Goal: Task Accomplishment & Management: Manage account settings

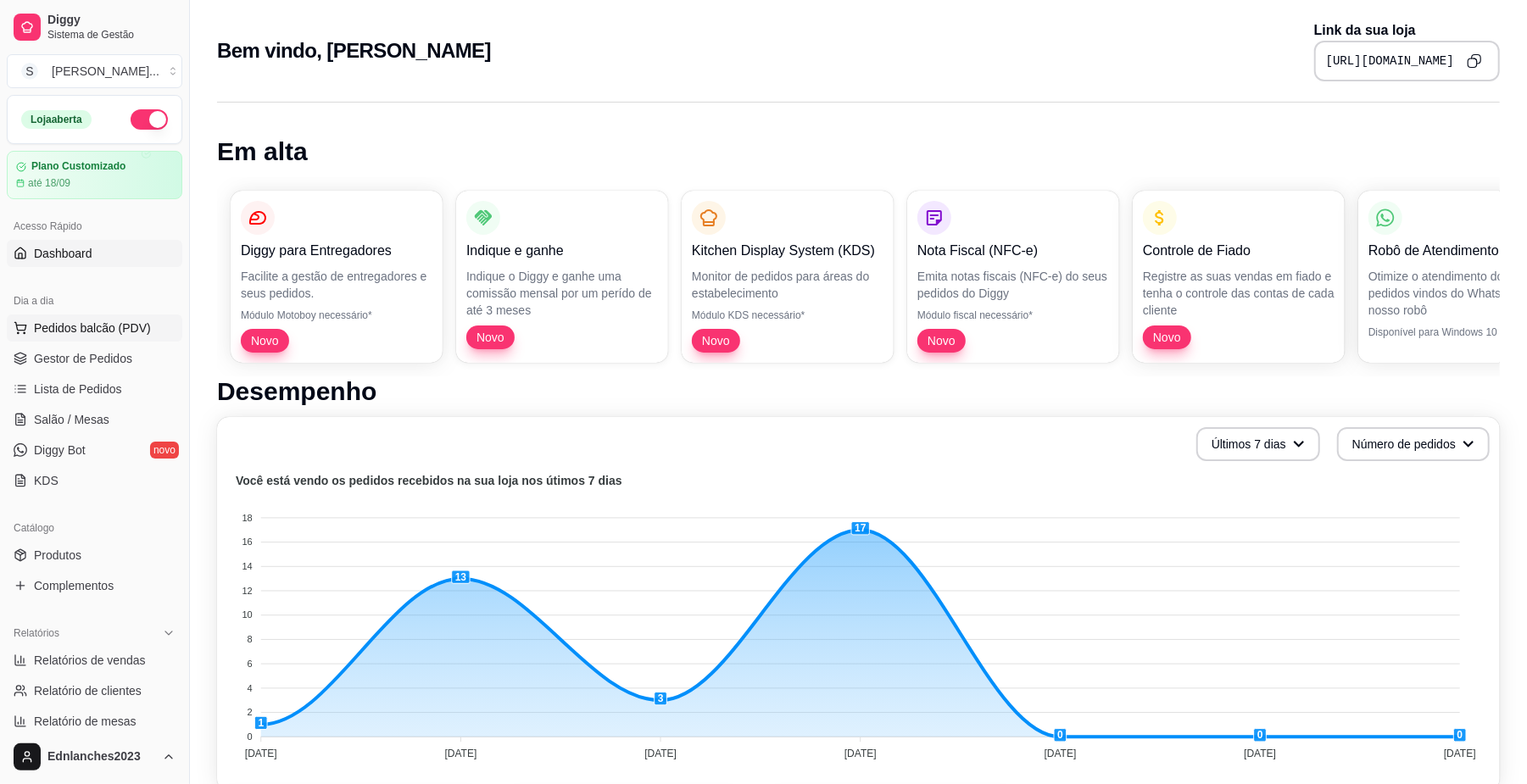
click at [51, 333] on span "Pedidos balcão (PDV)" at bounding box center [93, 328] width 117 height 17
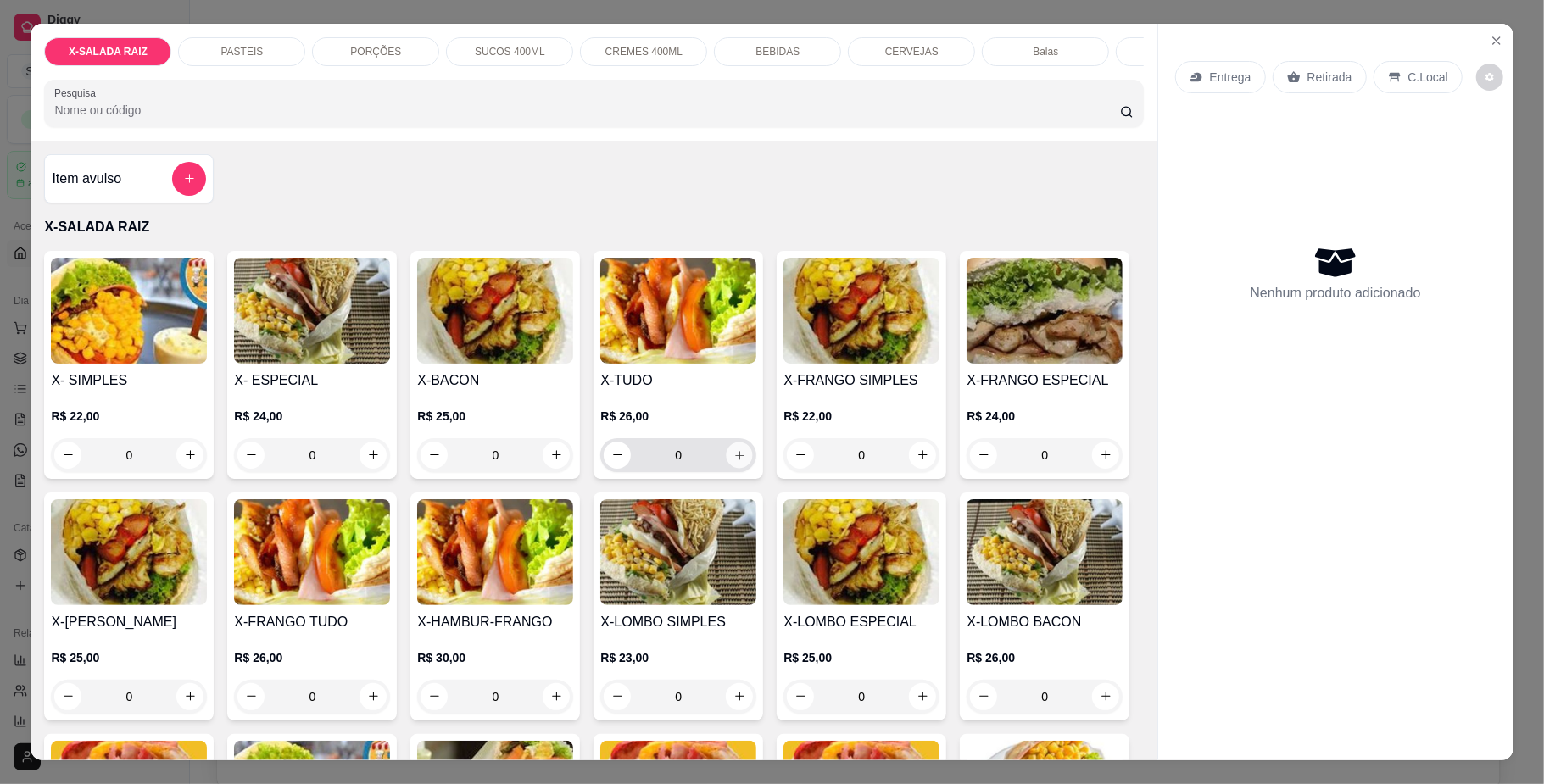
click at [732, 466] on button "increase-product-quantity" at bounding box center [740, 455] width 26 height 26
type input "1"
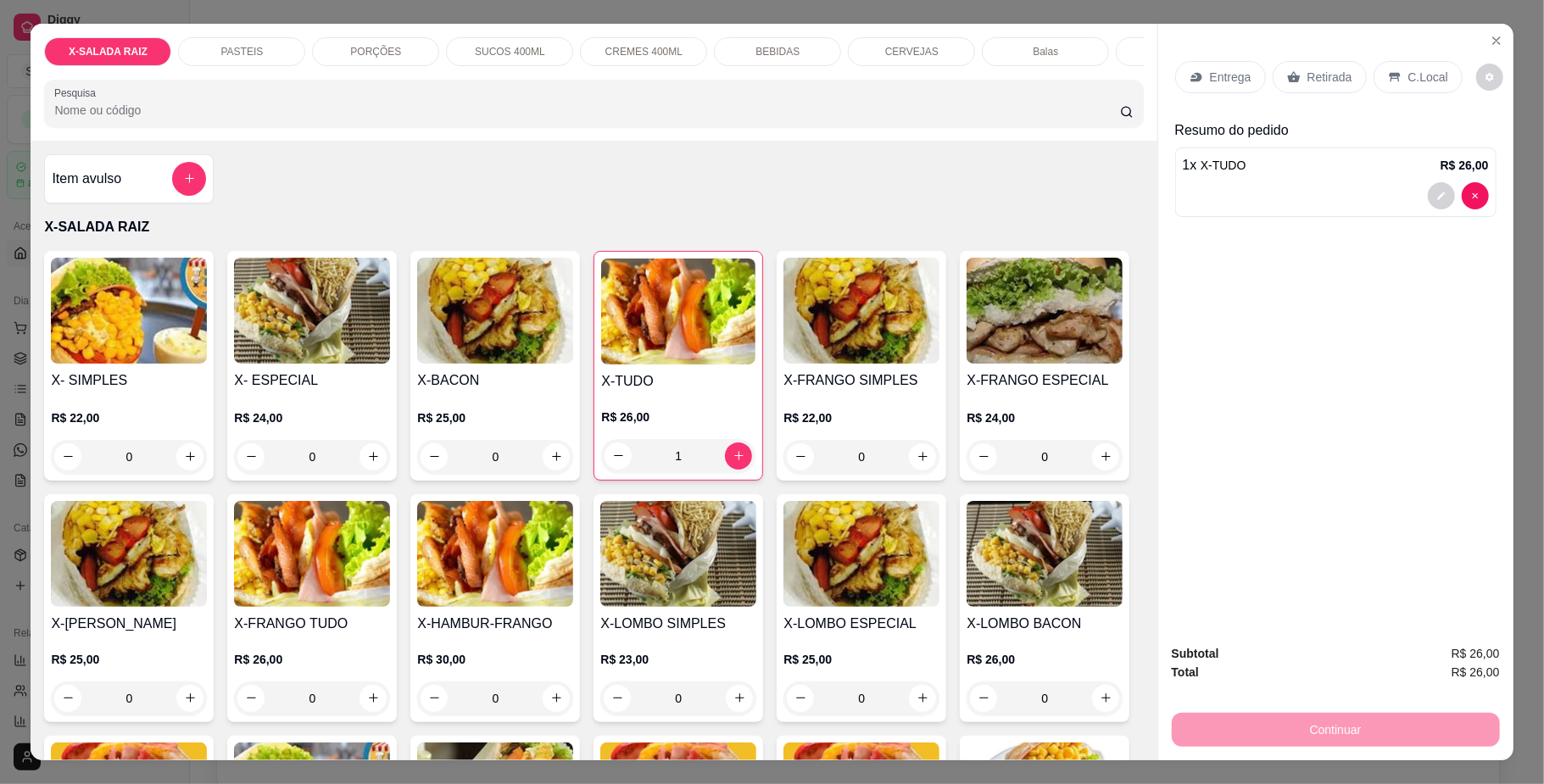
click at [103, 189] on h4 "Item avulso" at bounding box center [87, 179] width 70 height 21
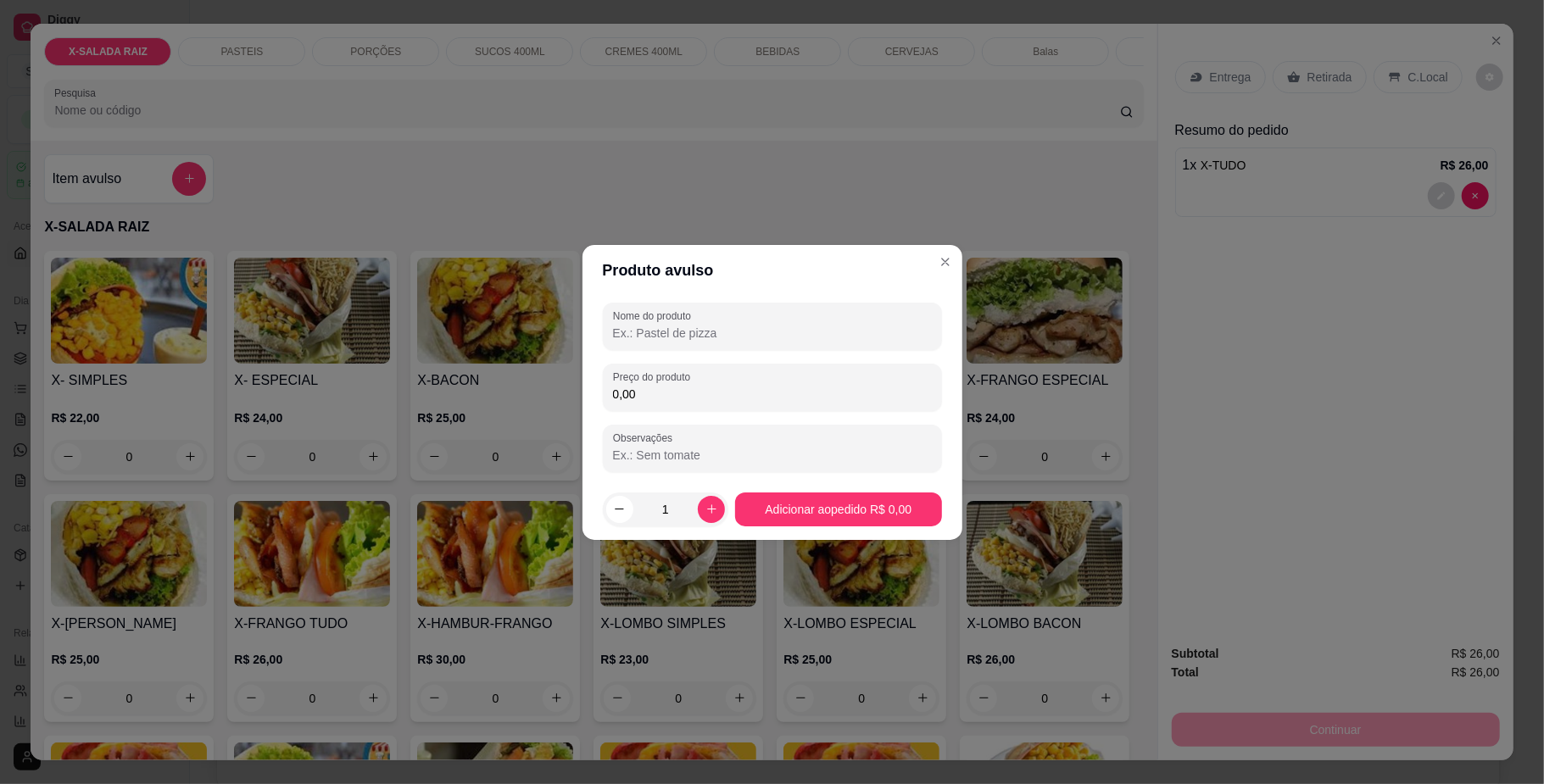
click at [676, 395] on input "0,00" at bounding box center [772, 394] width 318 height 17
type input "10,00"
click at [760, 506] on button "Adicionar ao pedido R$ 10,00" at bounding box center [839, 508] width 200 height 33
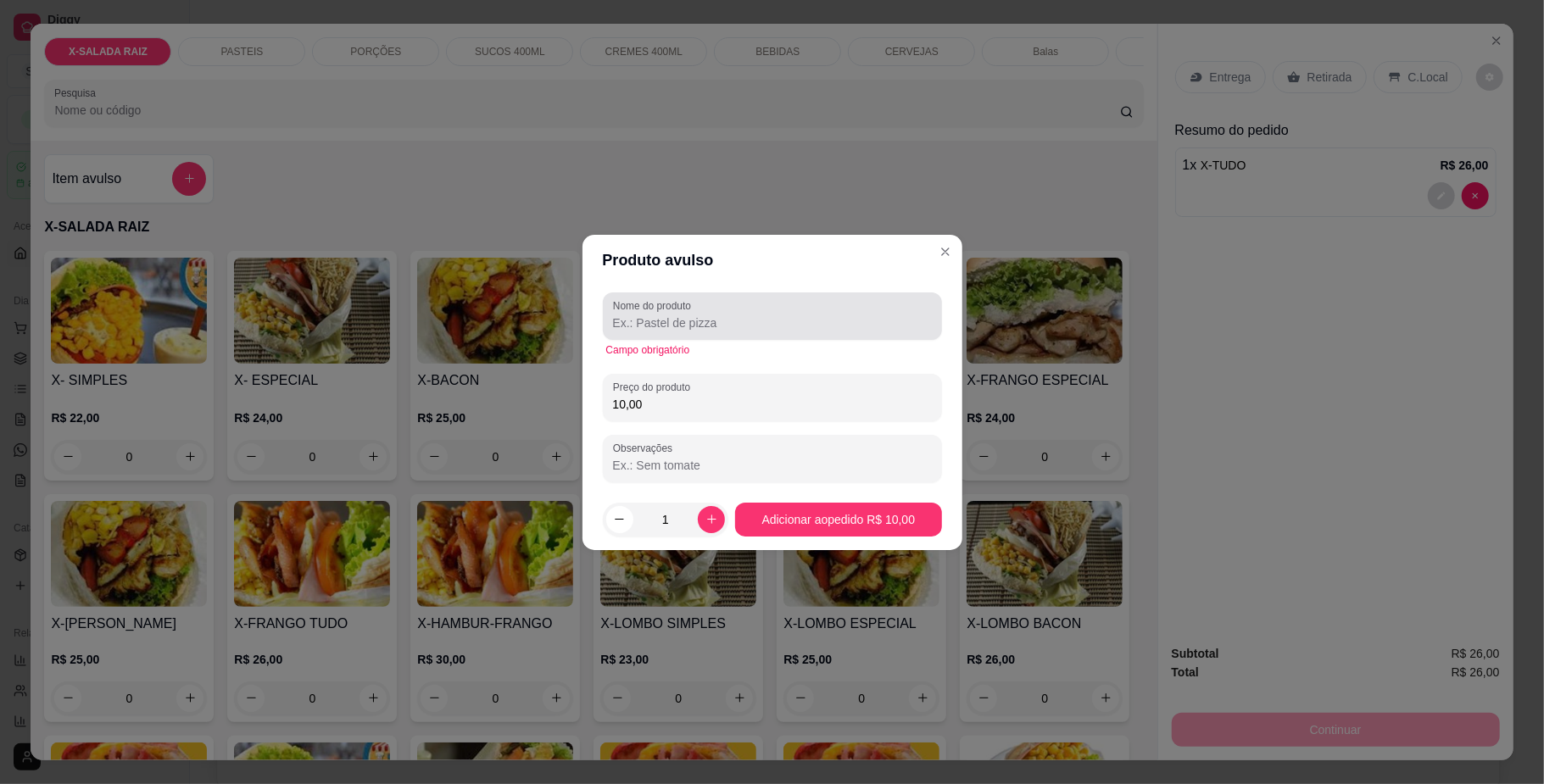
click at [737, 331] on div at bounding box center [772, 316] width 318 height 34
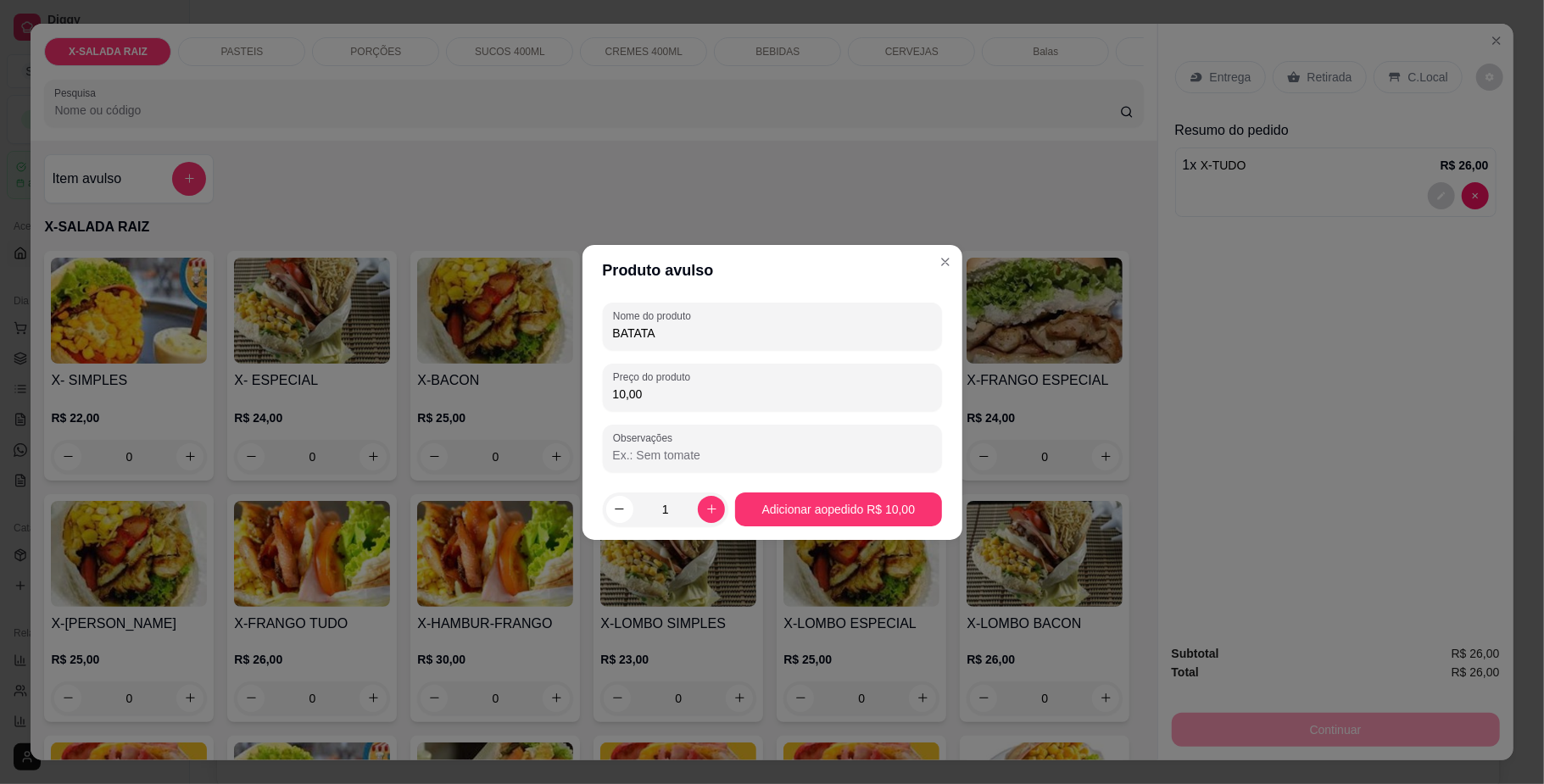
type input "BATATA"
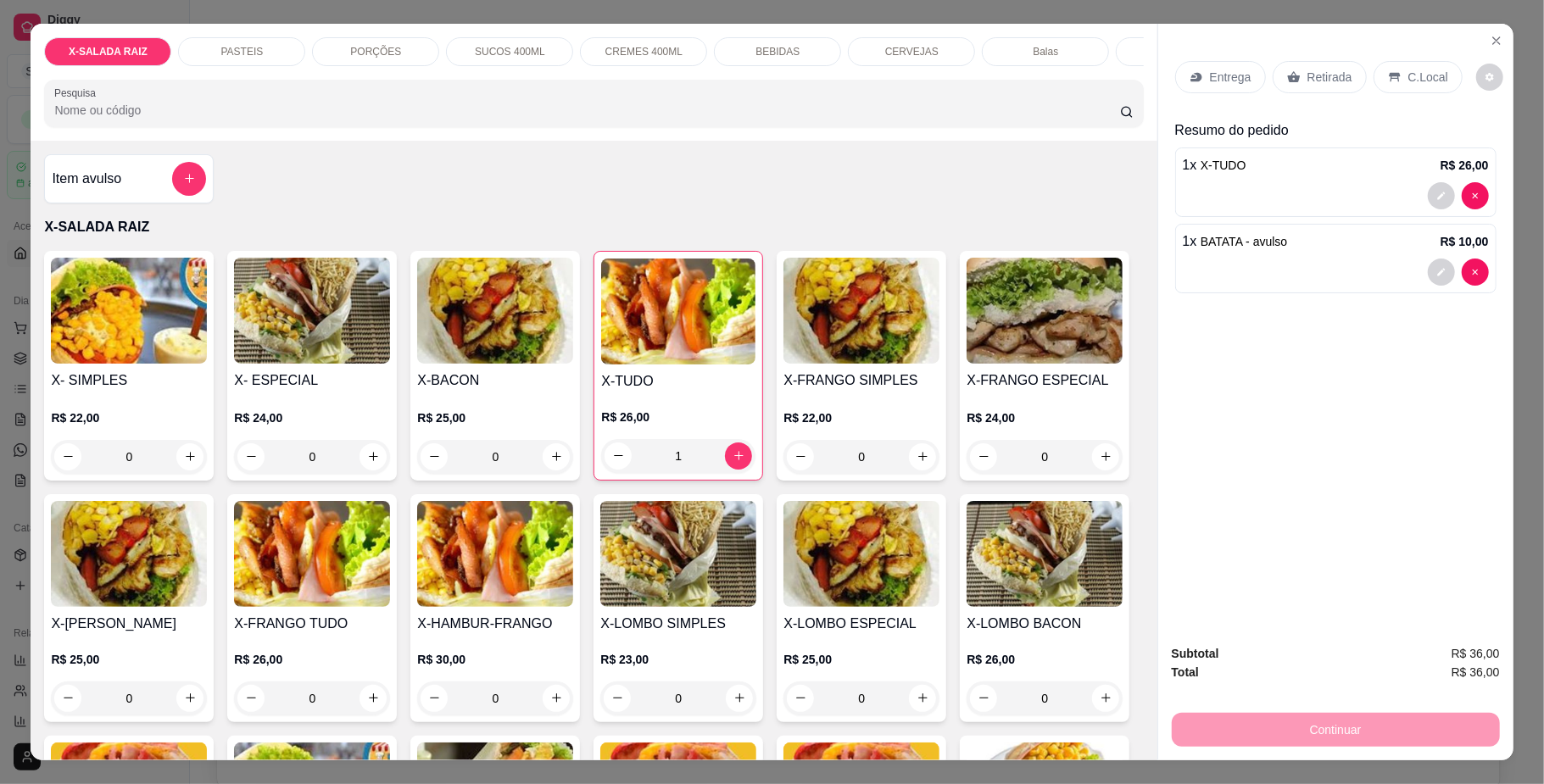
click at [767, 47] on p "BEBIDAS" at bounding box center [778, 52] width 44 height 13
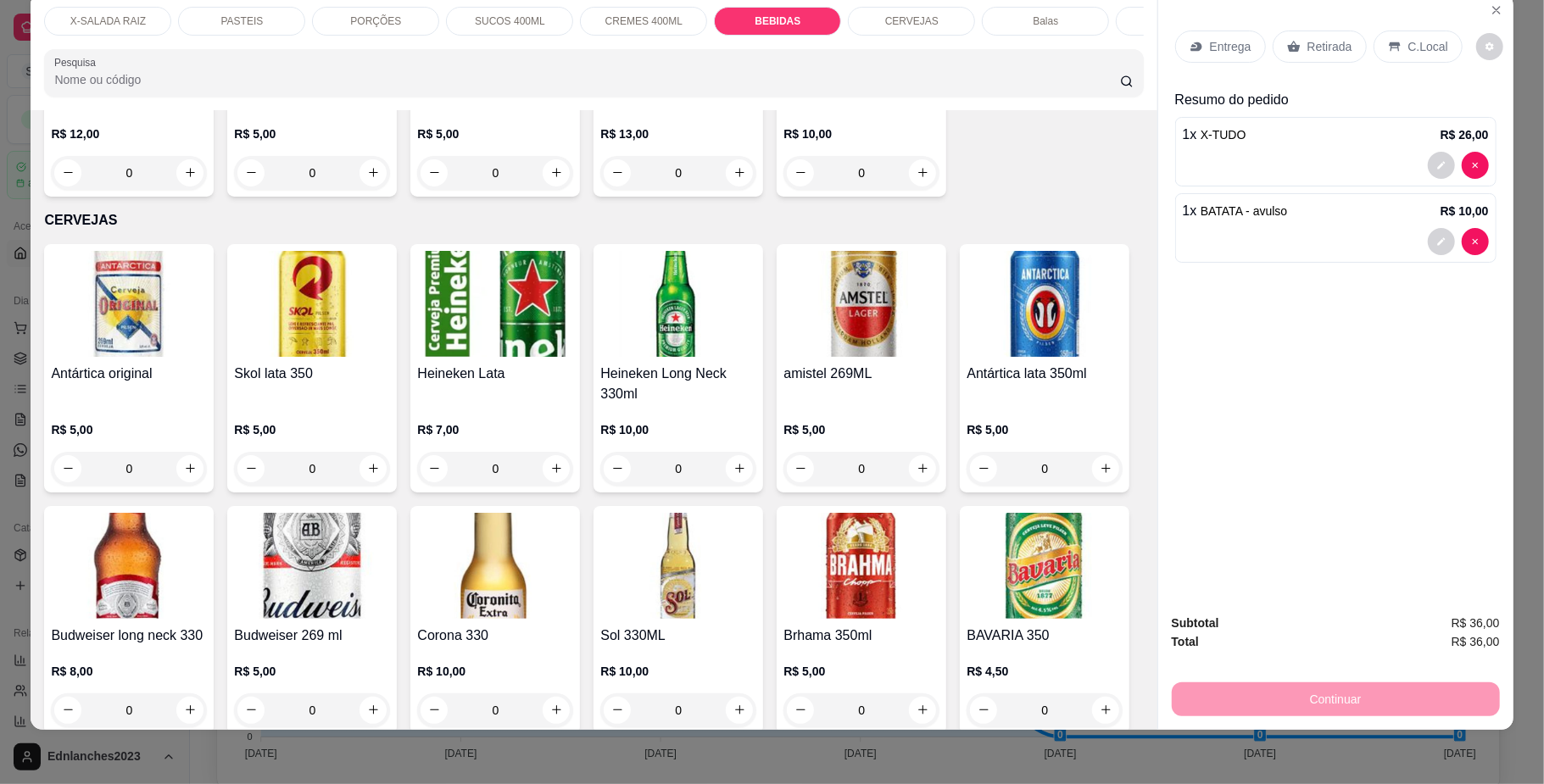
scroll to position [3233, 0]
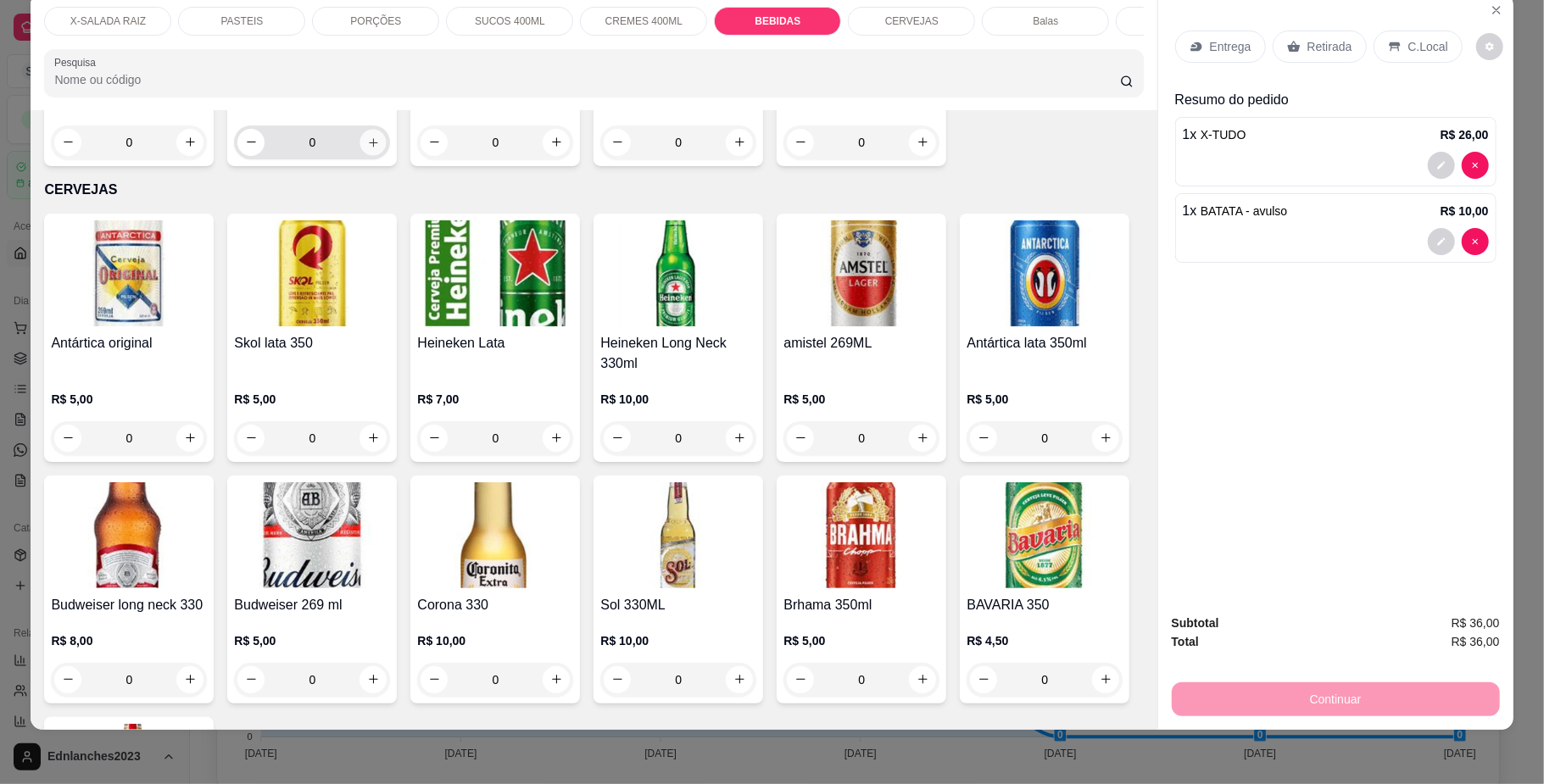
click at [380, 148] on icon "increase-product-quantity" at bounding box center [373, 142] width 12 height 12
click at [379, 147] on icon "increase-product-quantity" at bounding box center [372, 141] width 12 height 12
type input "2"
click at [1308, 45] on p "Retirada" at bounding box center [1330, 46] width 45 height 17
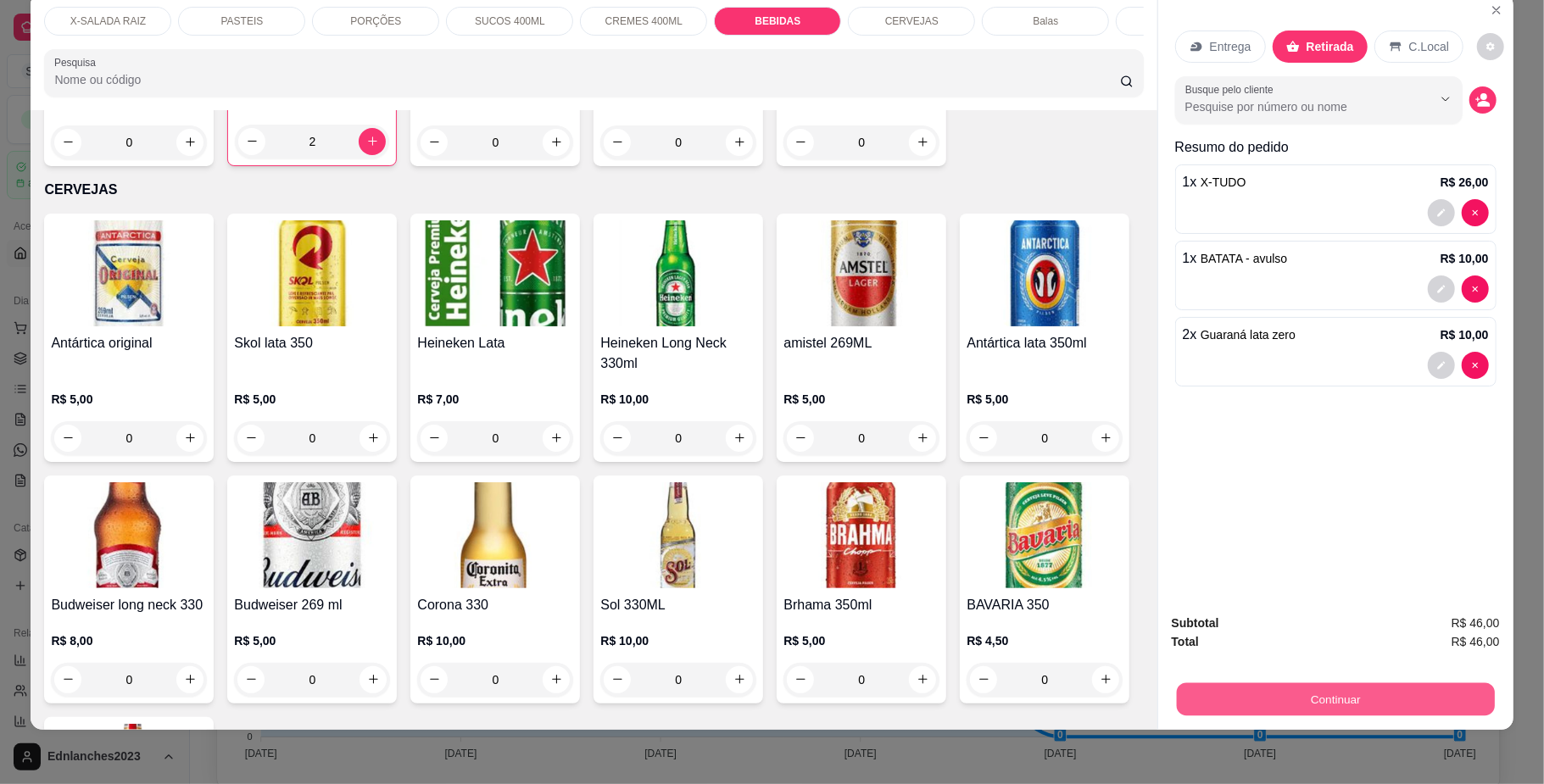
click at [1325, 700] on button "Continuar" at bounding box center [1335, 699] width 318 height 33
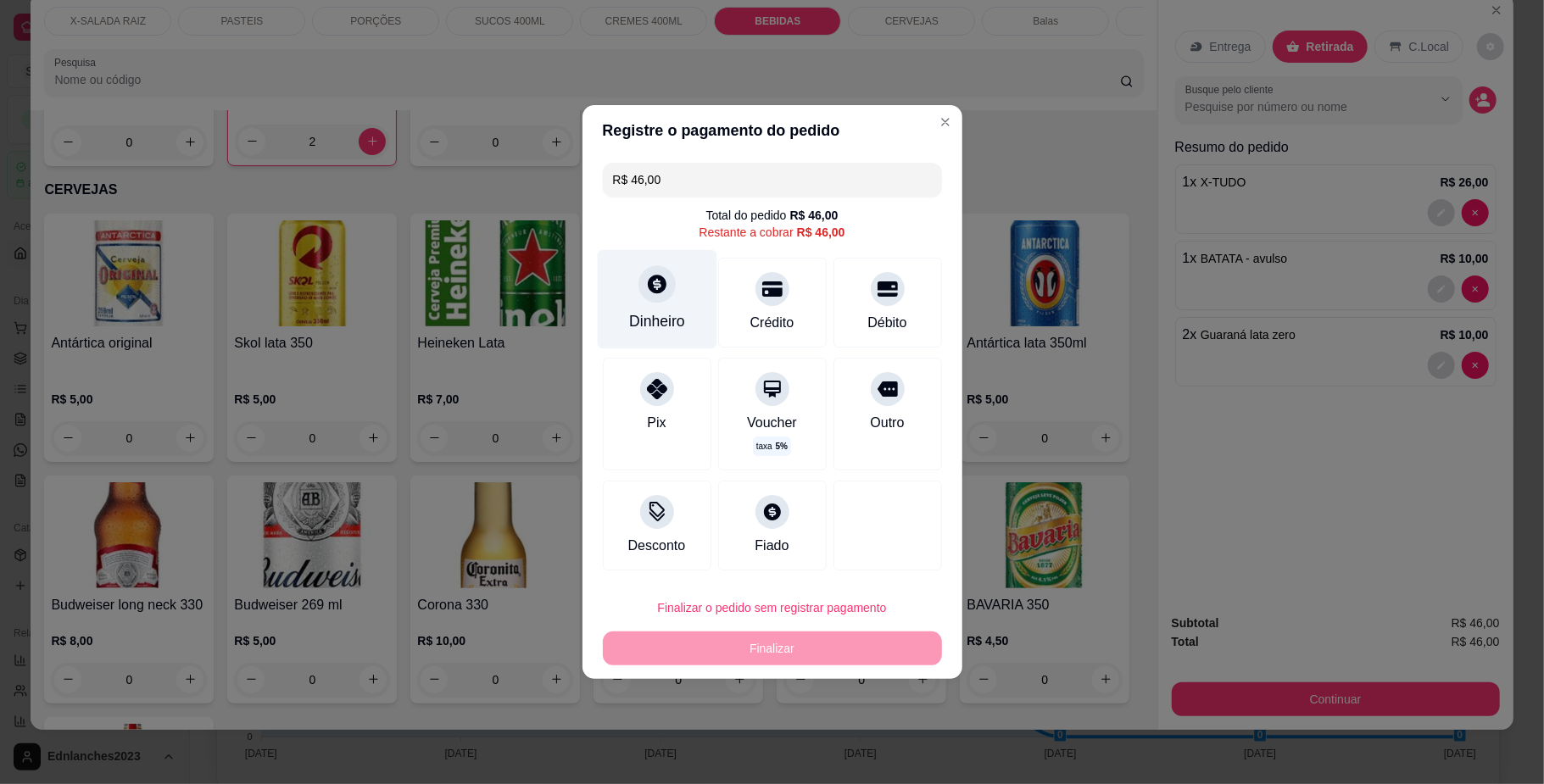
click at [641, 313] on div "Dinheiro" at bounding box center [657, 320] width 56 height 22
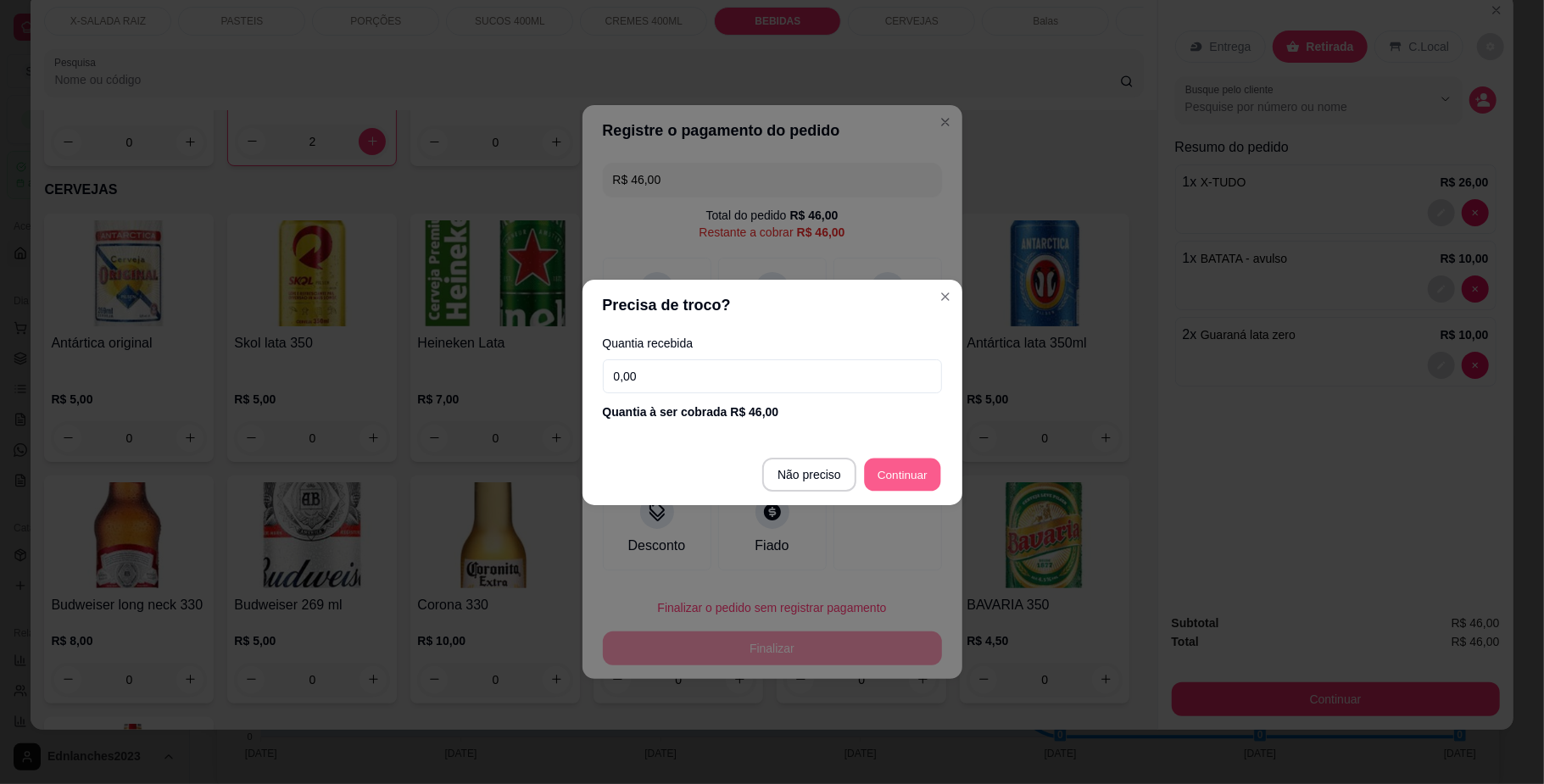
type input "R$ 0,00"
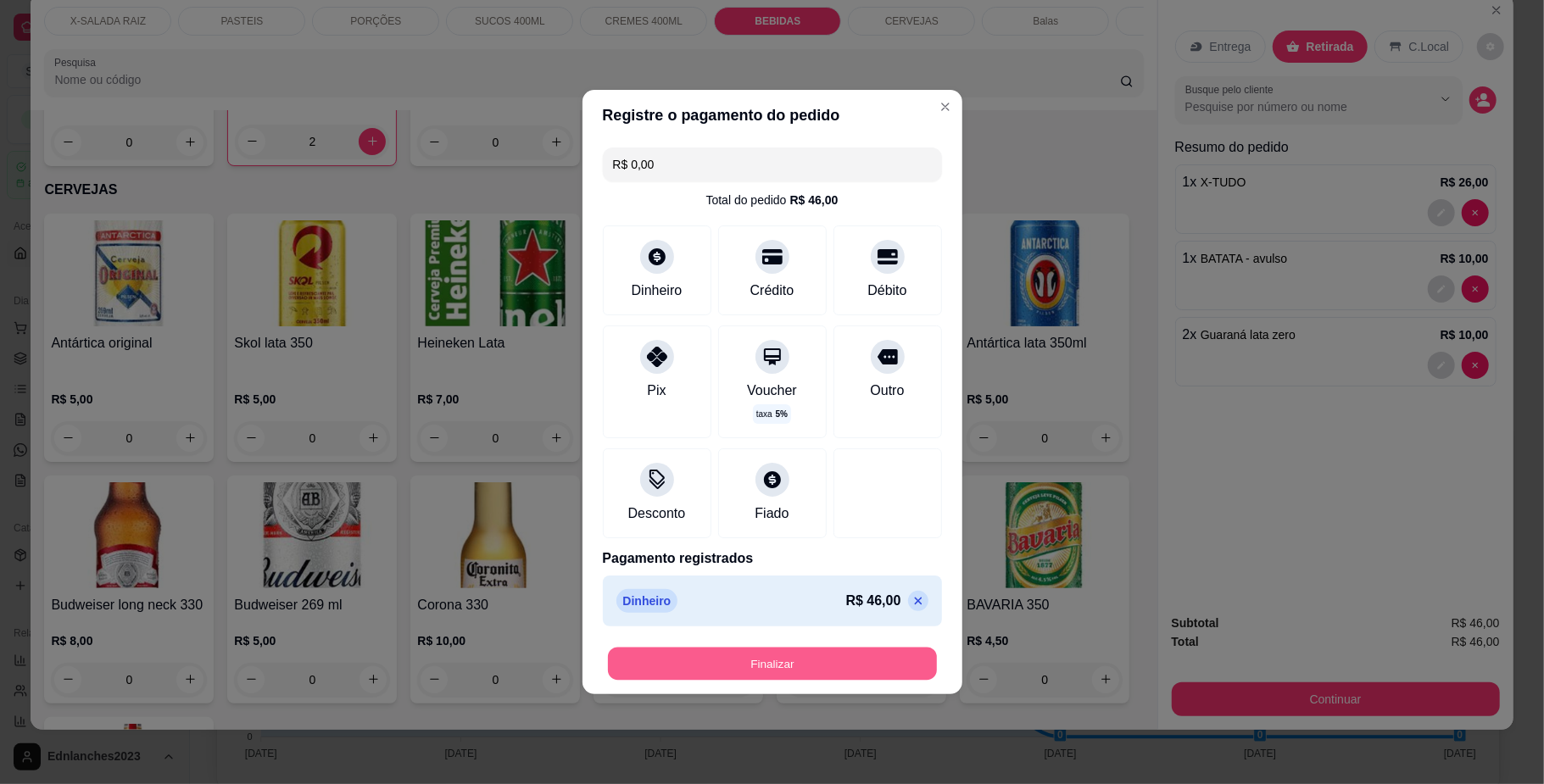
click at [775, 658] on button "Finalizar" at bounding box center [772, 664] width 329 height 33
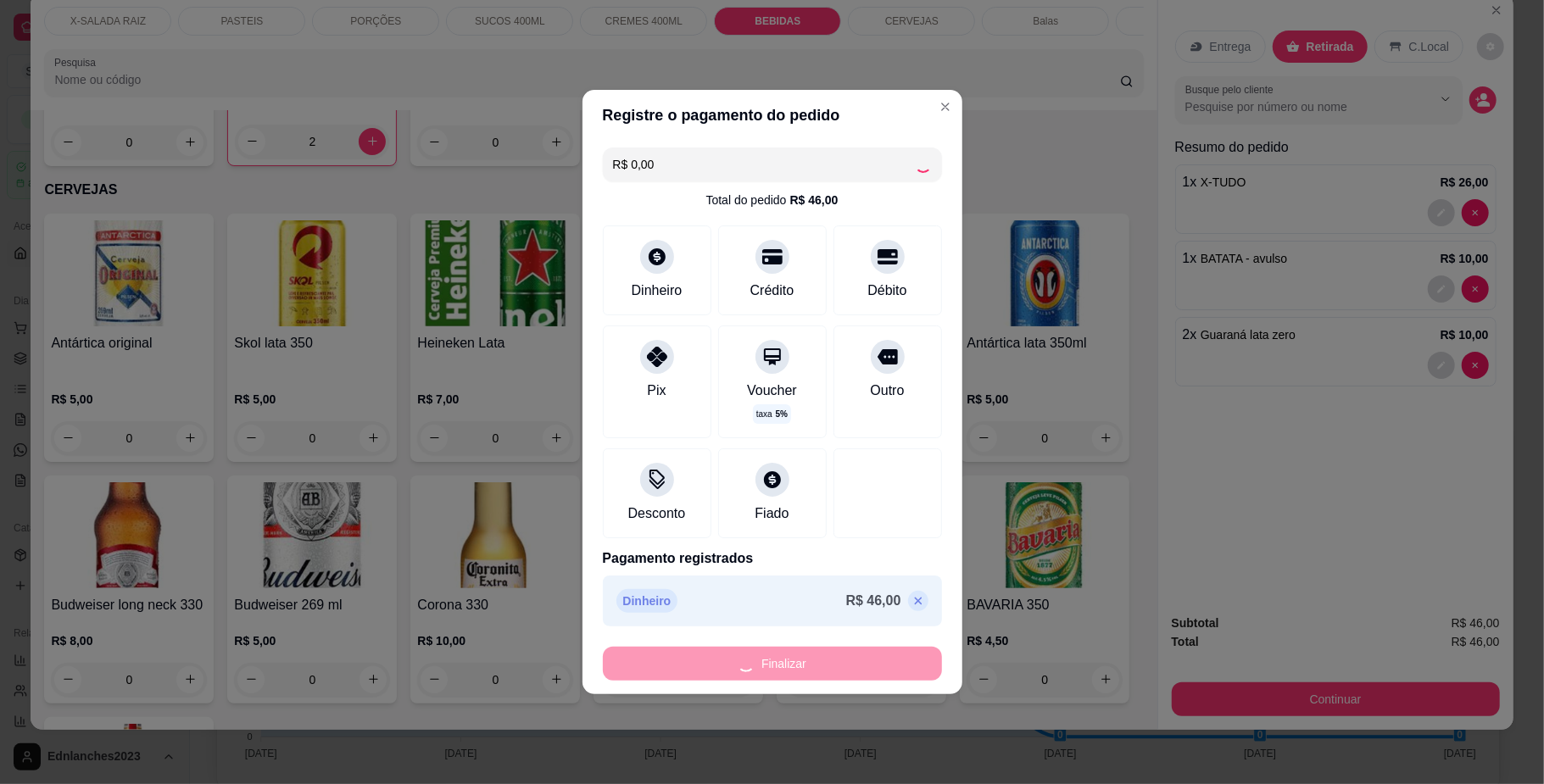
type input "0"
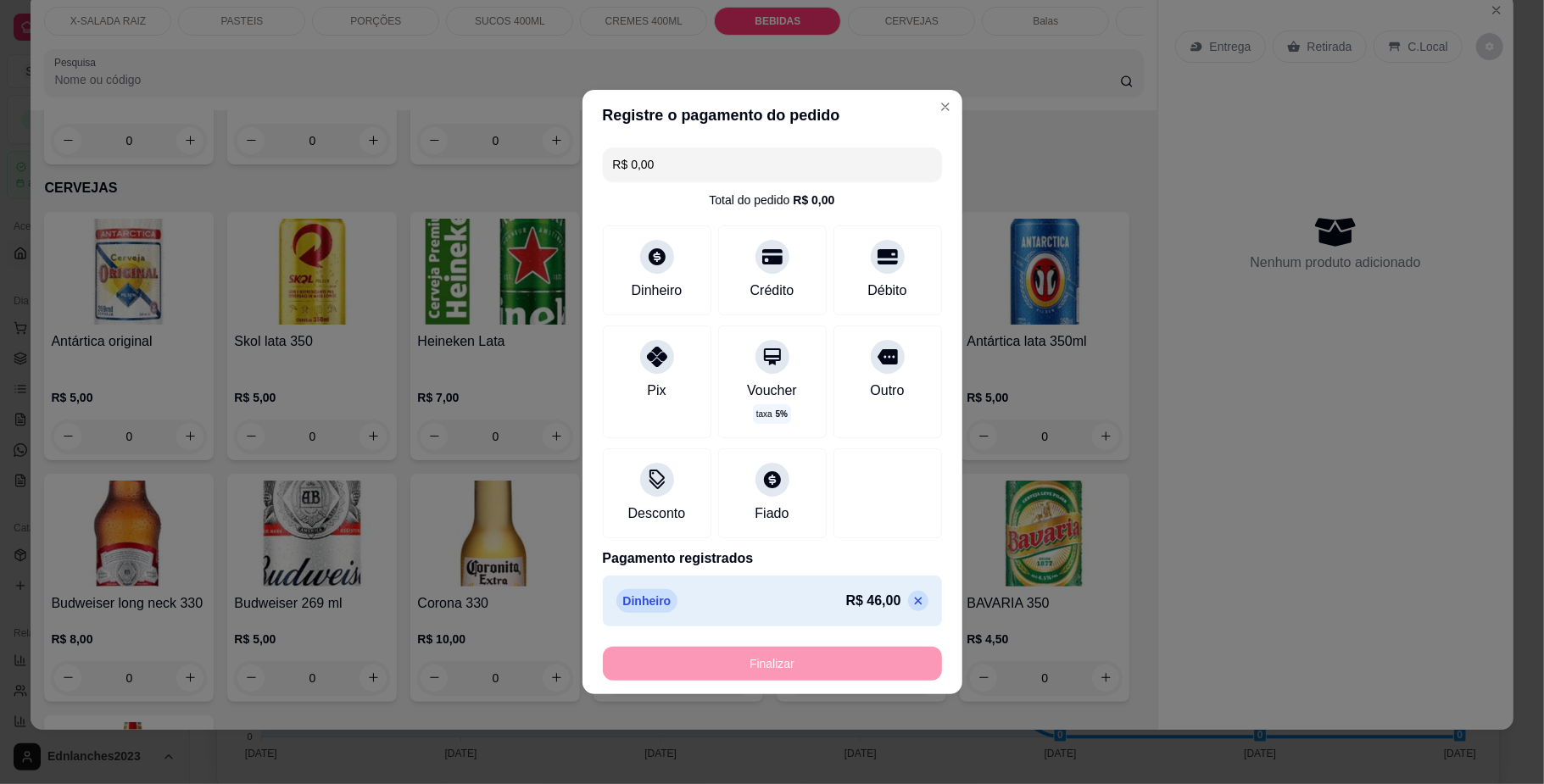
type input "-R$ 46,00"
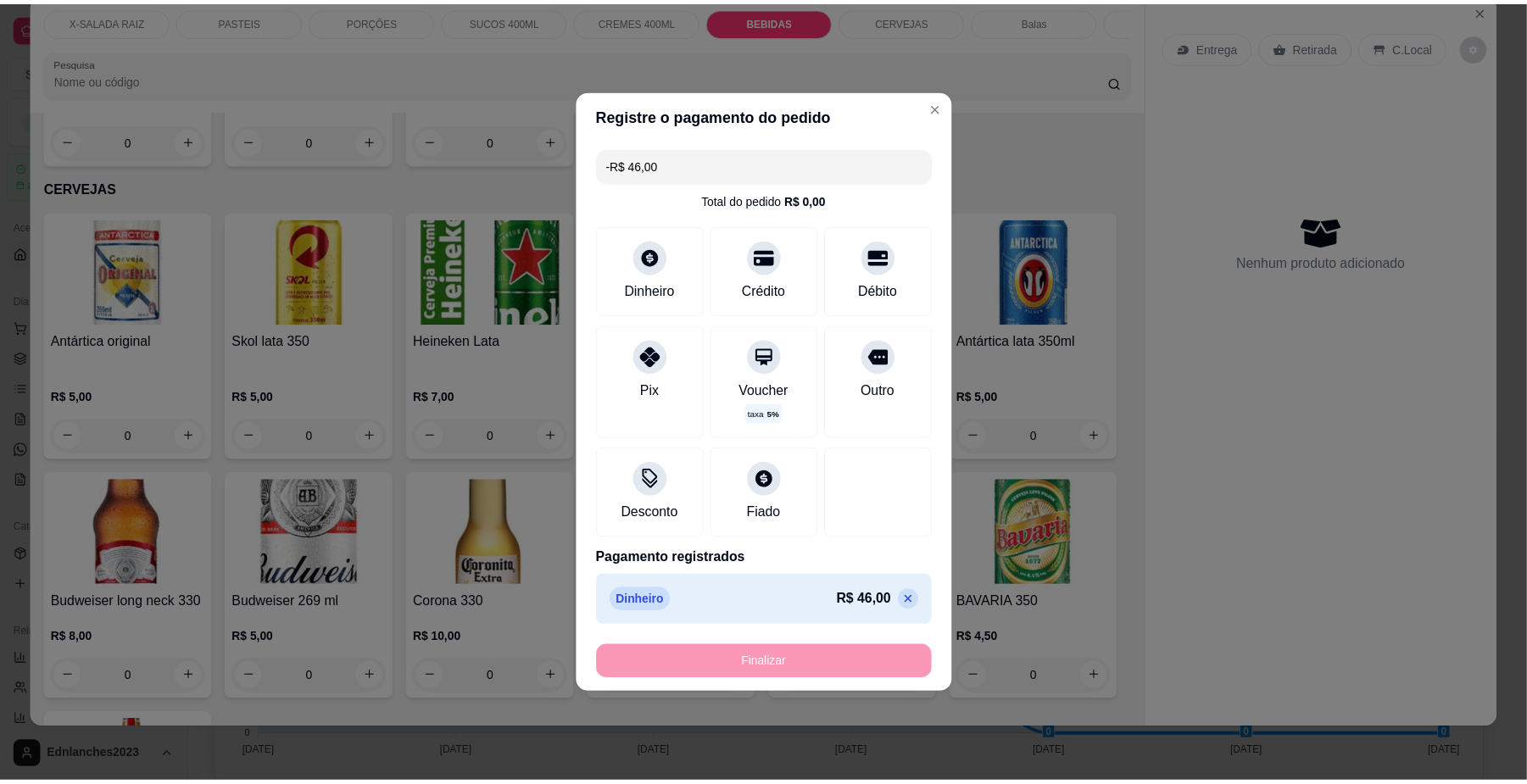
scroll to position [3231, 0]
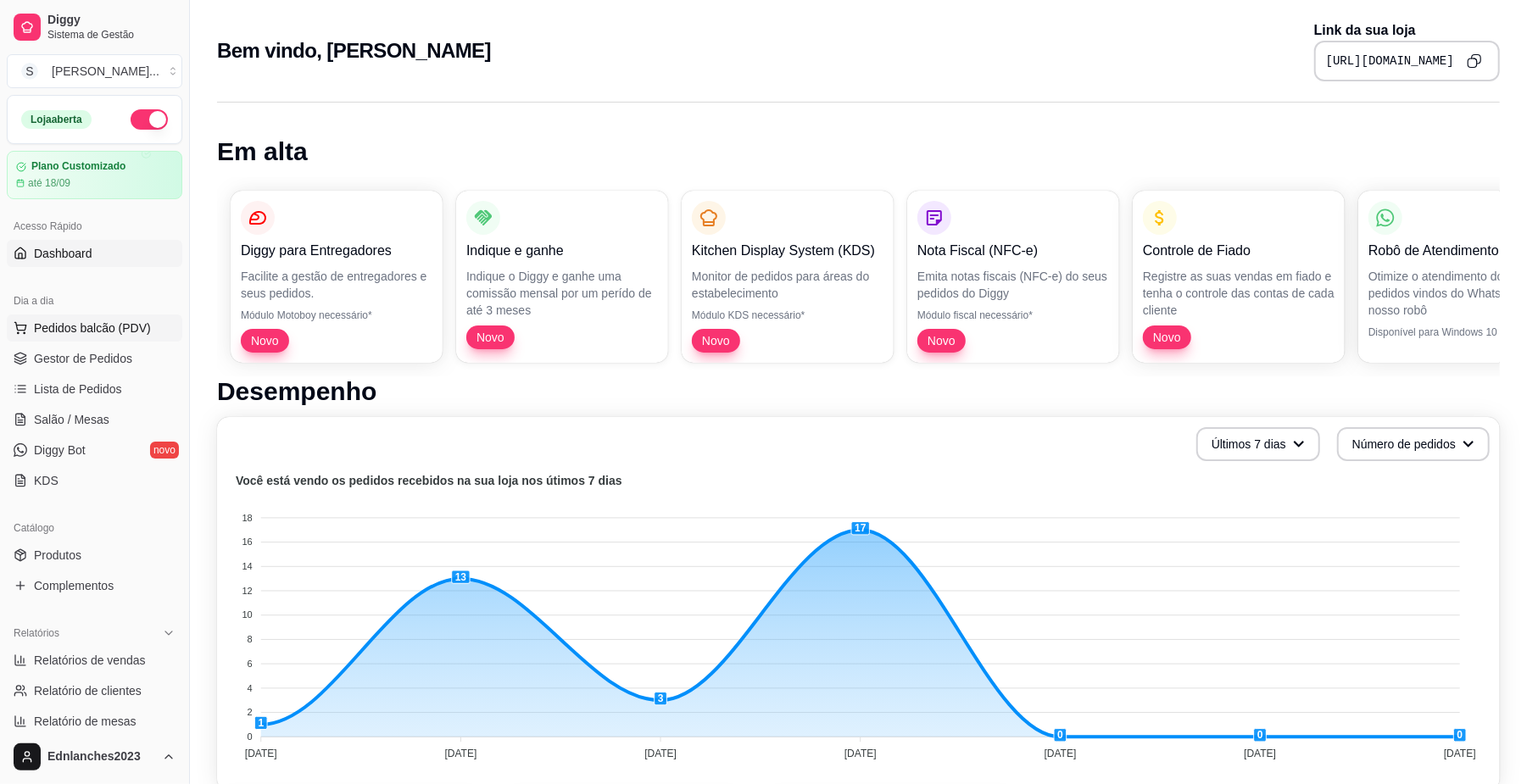
click at [83, 326] on span "Pedidos balcão (PDV)" at bounding box center [93, 328] width 117 height 17
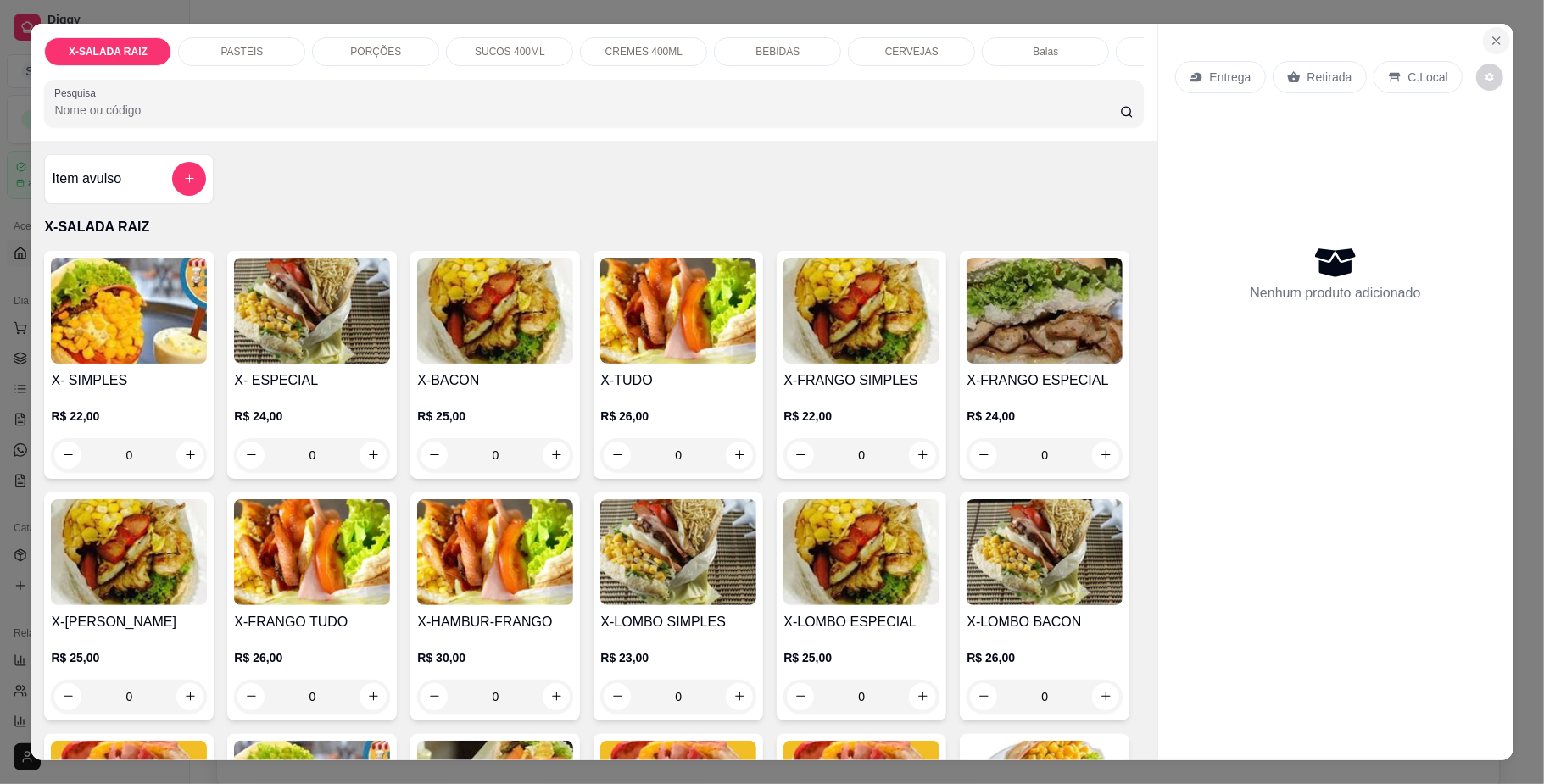
click at [1494, 37] on icon "Close" at bounding box center [1497, 41] width 13 height 13
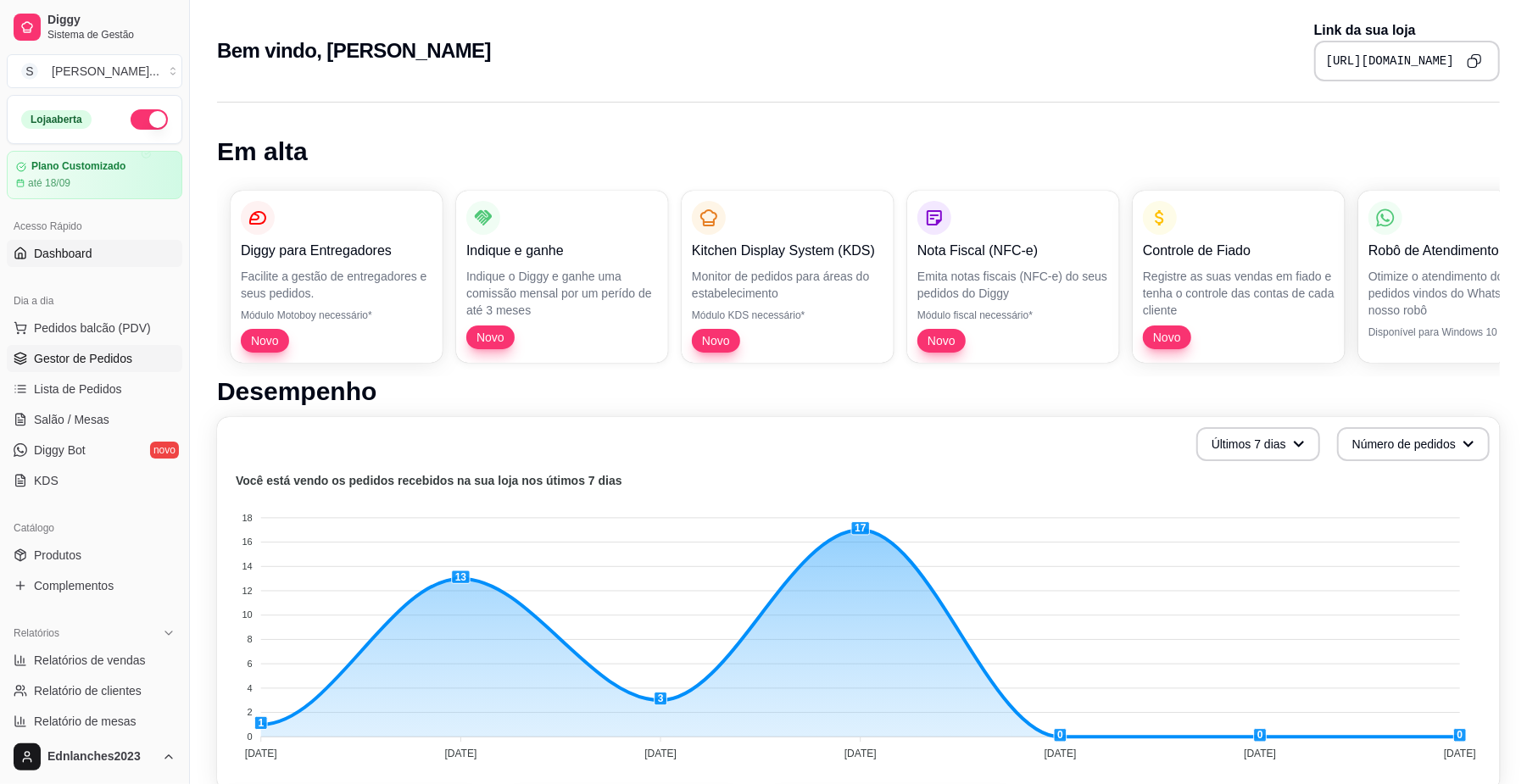
click at [88, 360] on span "Gestor de Pedidos" at bounding box center [83, 359] width 98 height 17
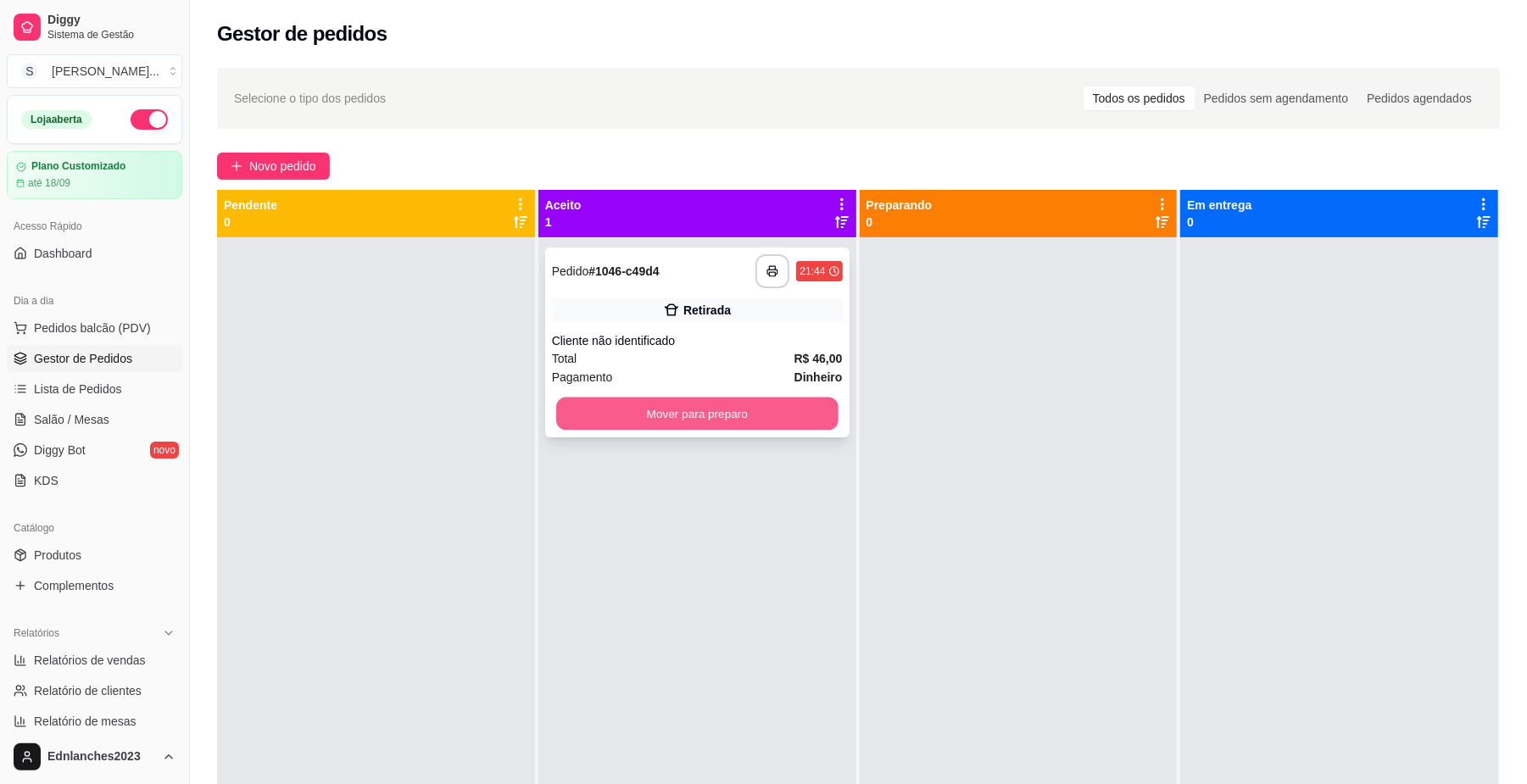
click at [643, 415] on button "Mover para preparo" at bounding box center [697, 414] width 282 height 33
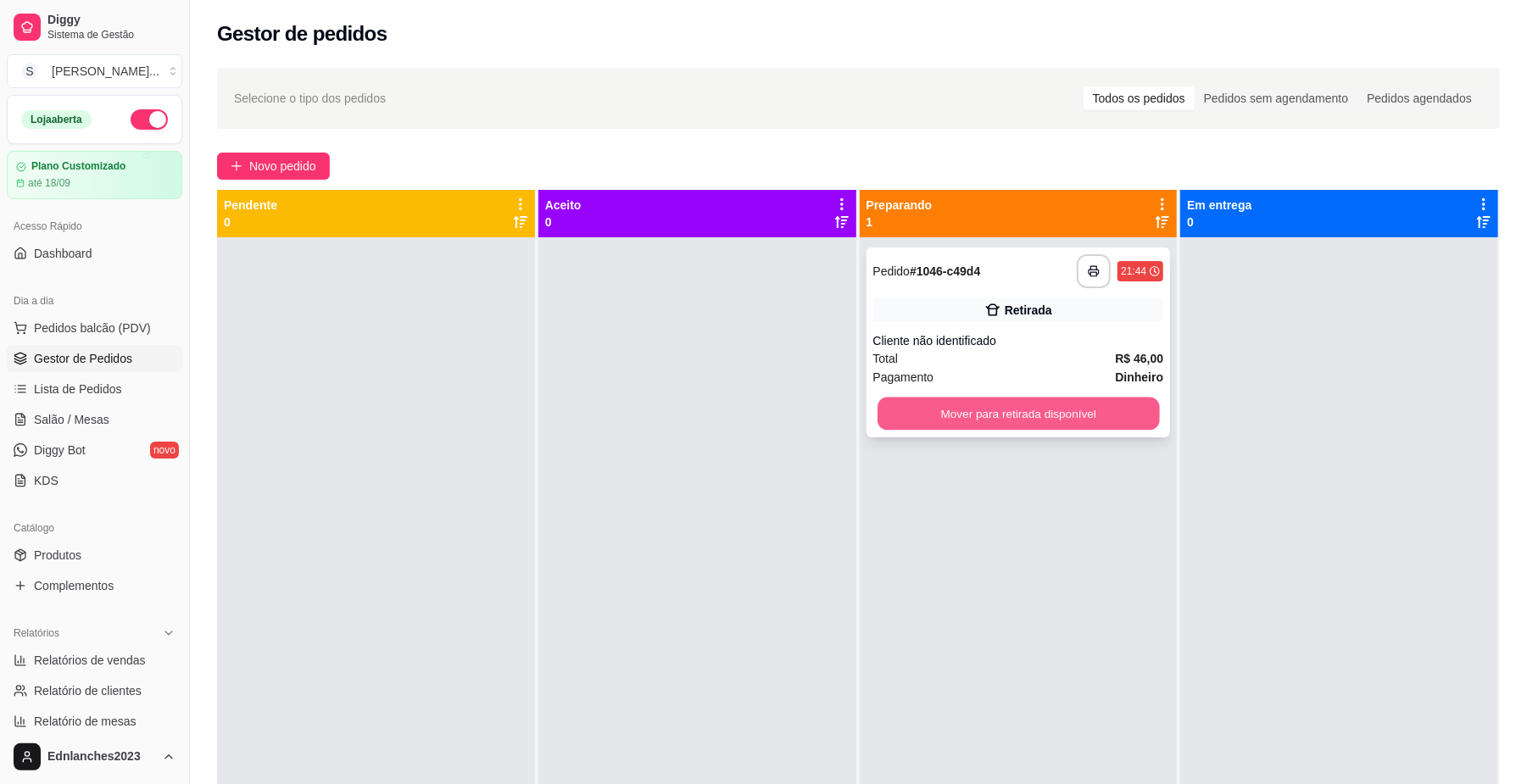
click at [928, 422] on button "Mover para retirada disponível" at bounding box center [1019, 414] width 282 height 33
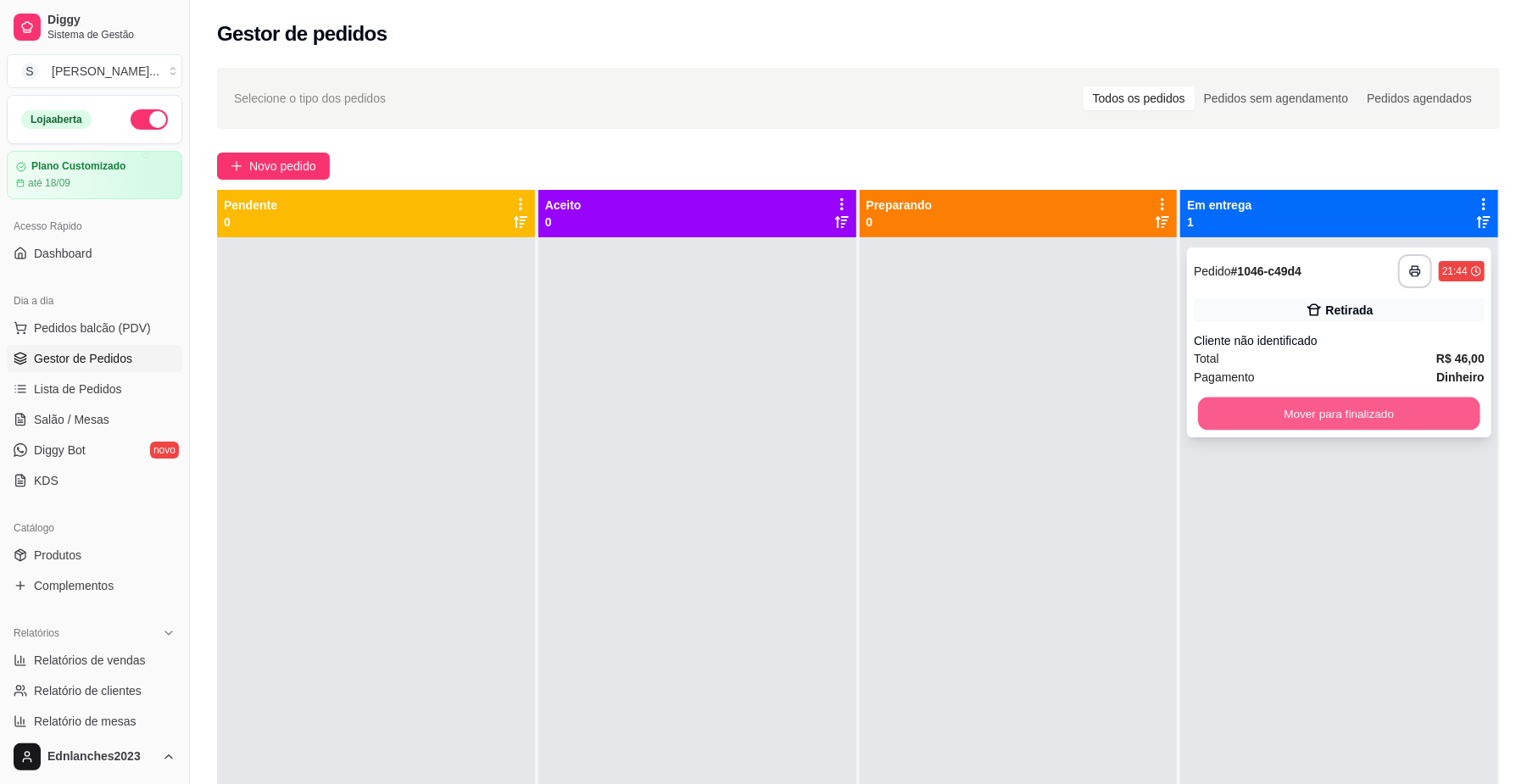
click at [1297, 411] on button "Mover para finalizado" at bounding box center [1339, 414] width 282 height 33
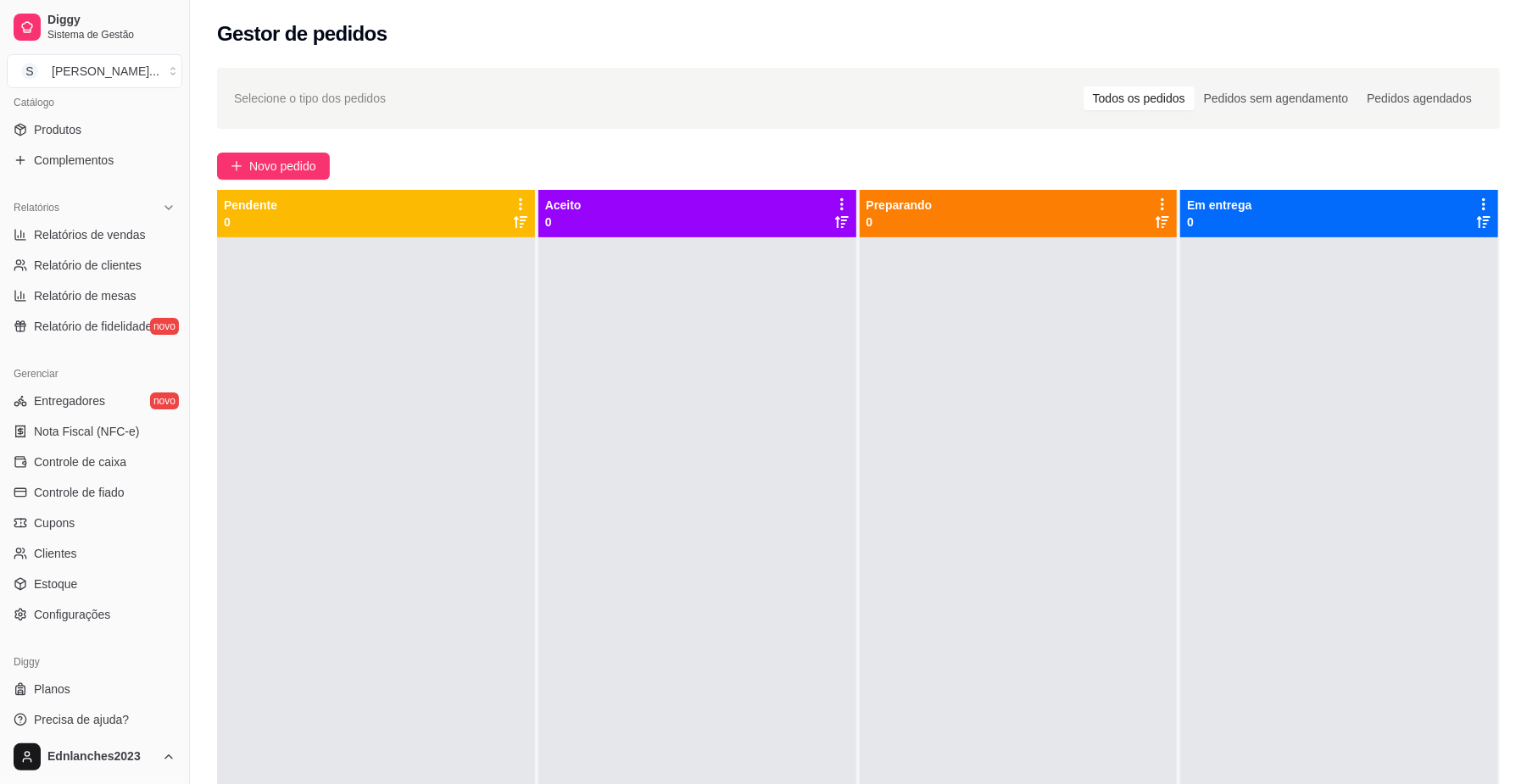
scroll to position [420, 0]
click at [102, 493] on span "Controle de fiado" at bounding box center [79, 498] width 91 height 17
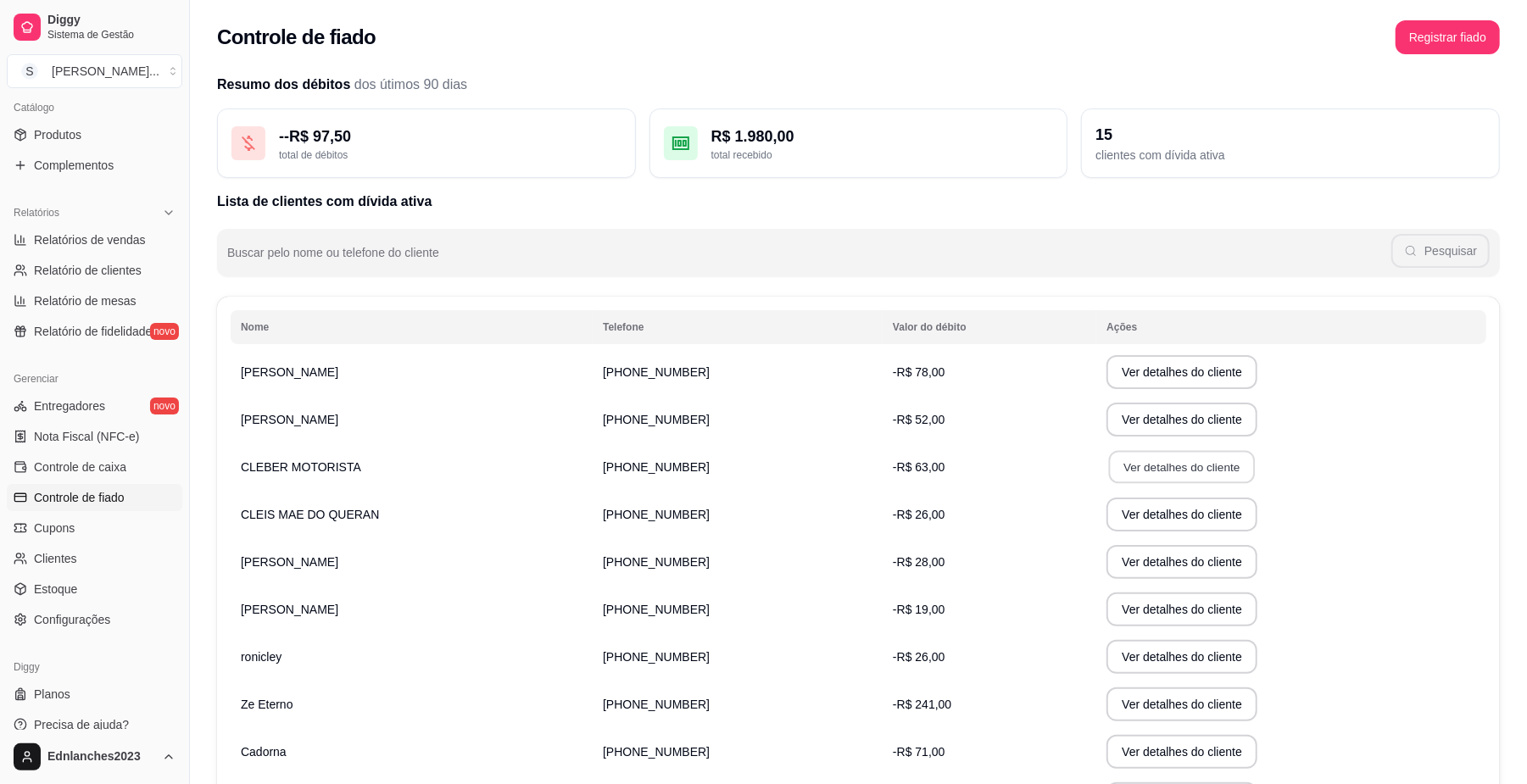
click at [1133, 467] on button "Ver detalhes do cliente" at bounding box center [1182, 467] width 146 height 33
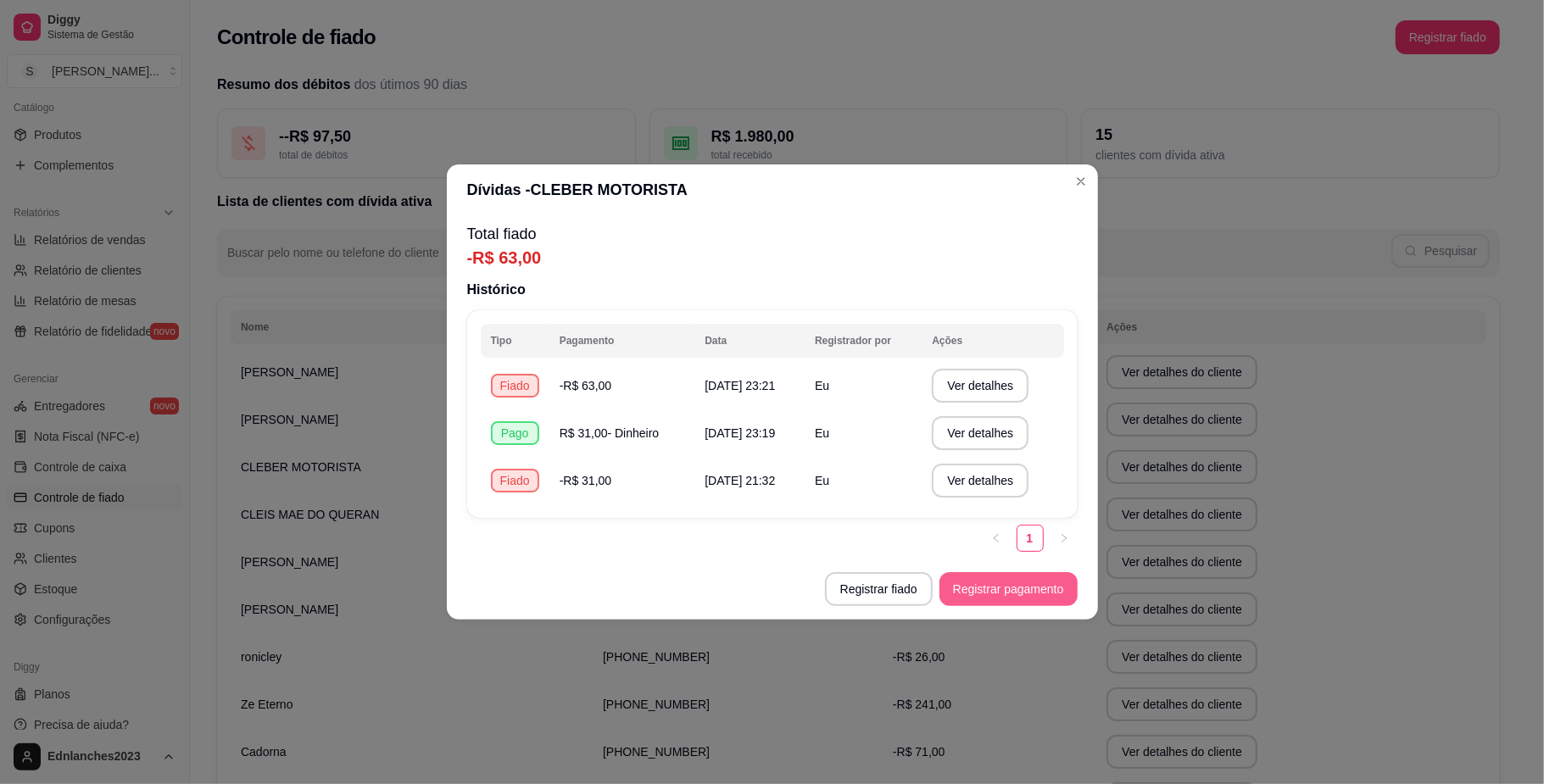
click at [996, 585] on button "Registrar pagamento" at bounding box center [1008, 589] width 138 height 34
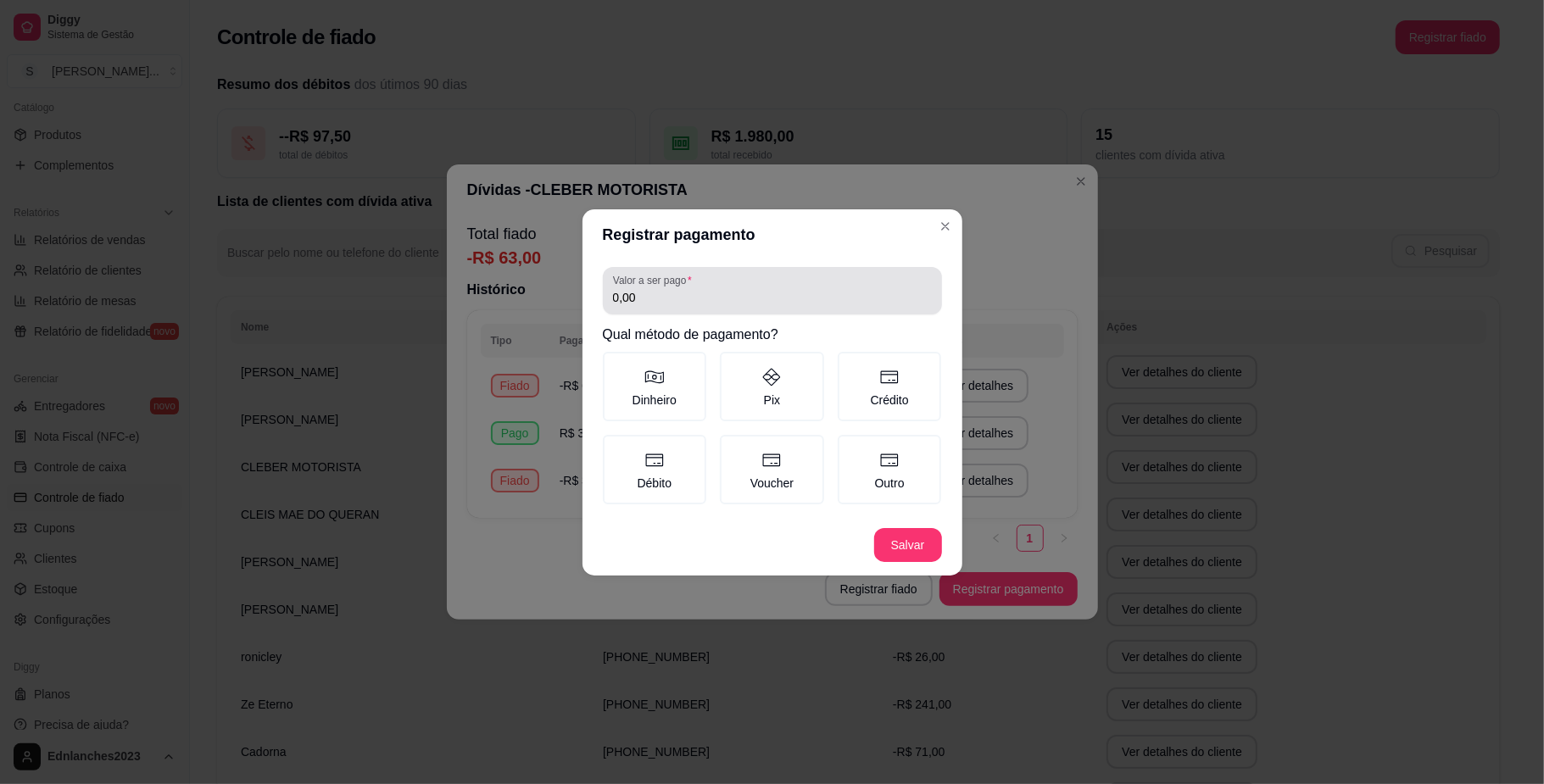
click at [729, 285] on div "0,00" at bounding box center [772, 291] width 318 height 34
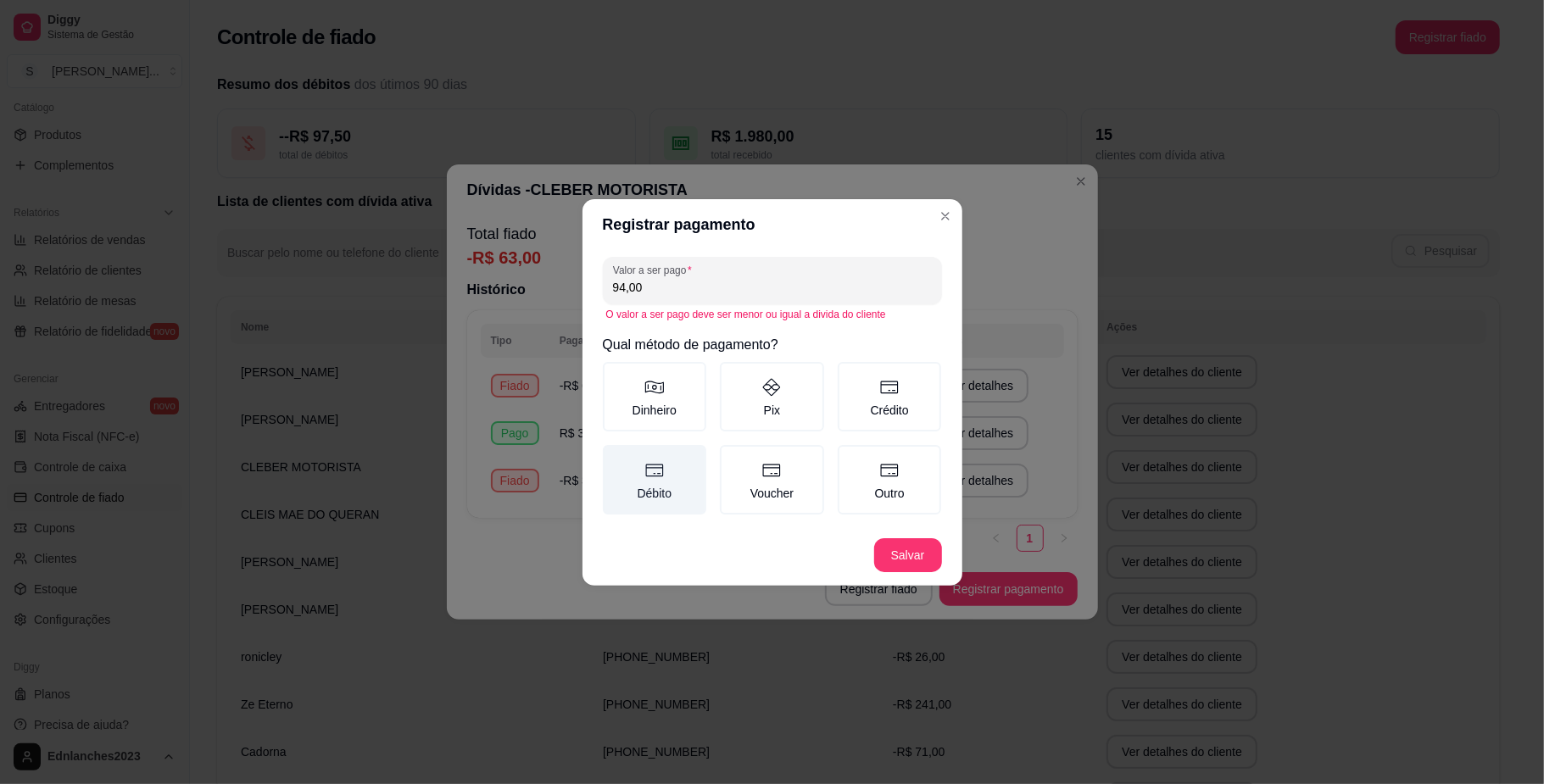
type input "94,00"
click at [645, 479] on icon at bounding box center [655, 470] width 21 height 21
click at [616, 458] on button "Débito" at bounding box center [609, 451] width 13 height 13
click at [902, 539] on button "Salvar" at bounding box center [908, 554] width 66 height 33
click at [903, 557] on button "Salvar" at bounding box center [908, 554] width 66 height 33
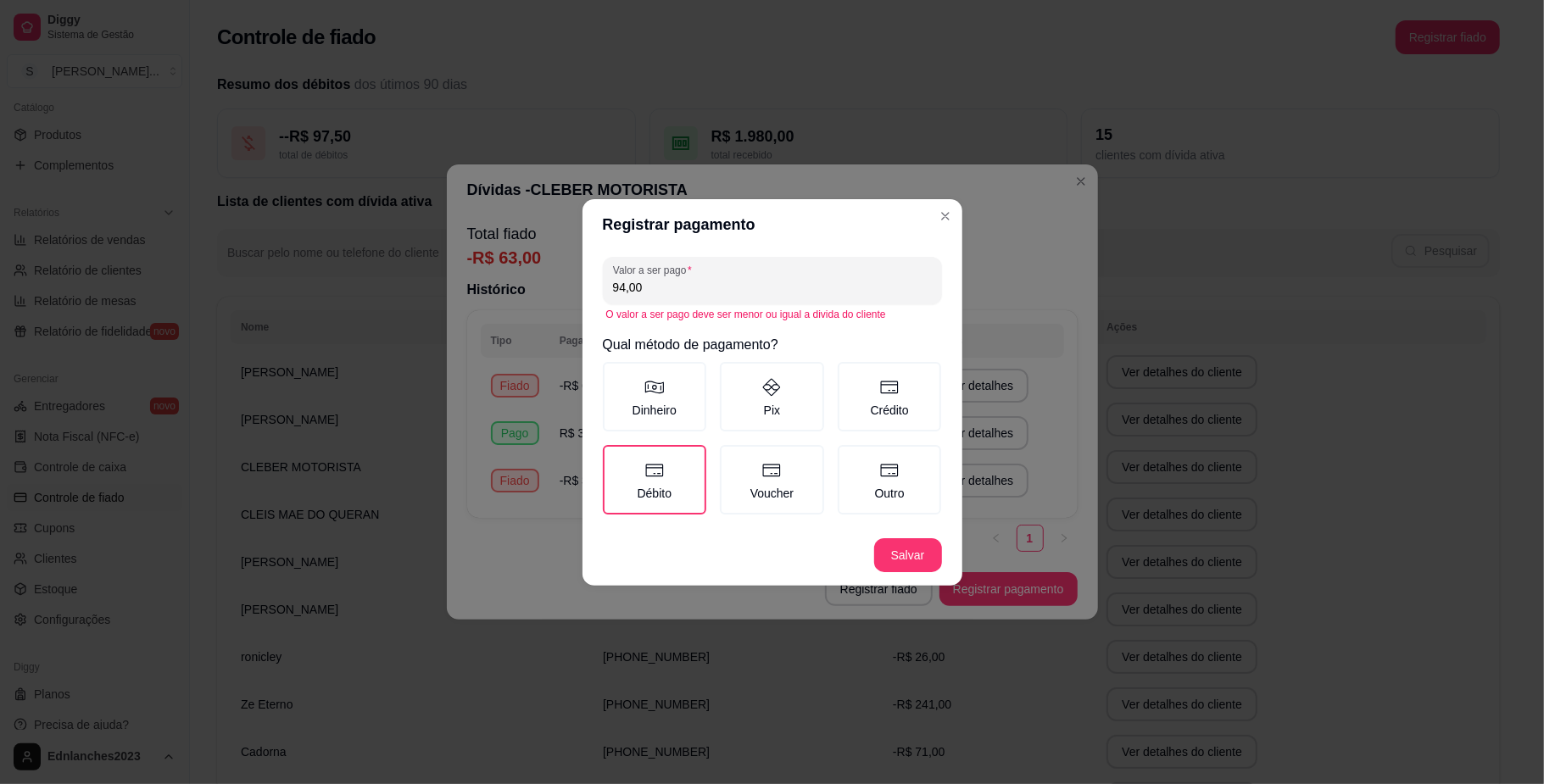
click at [831, 283] on input "94,00" at bounding box center [772, 287] width 318 height 17
click at [899, 544] on button "Salvar" at bounding box center [908, 555] width 68 height 34
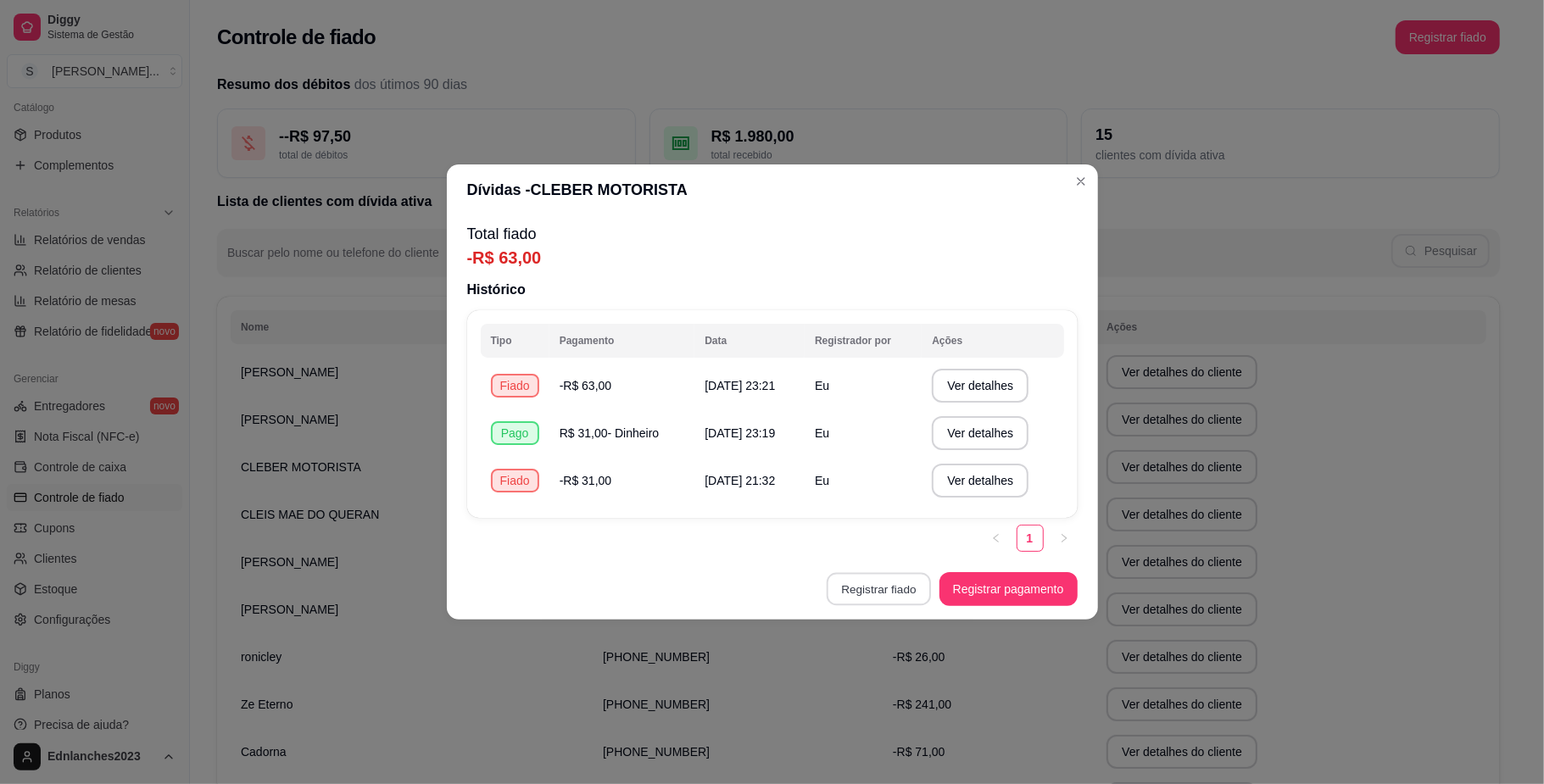
click at [858, 585] on button "Registrar fiado" at bounding box center [879, 589] width 104 height 33
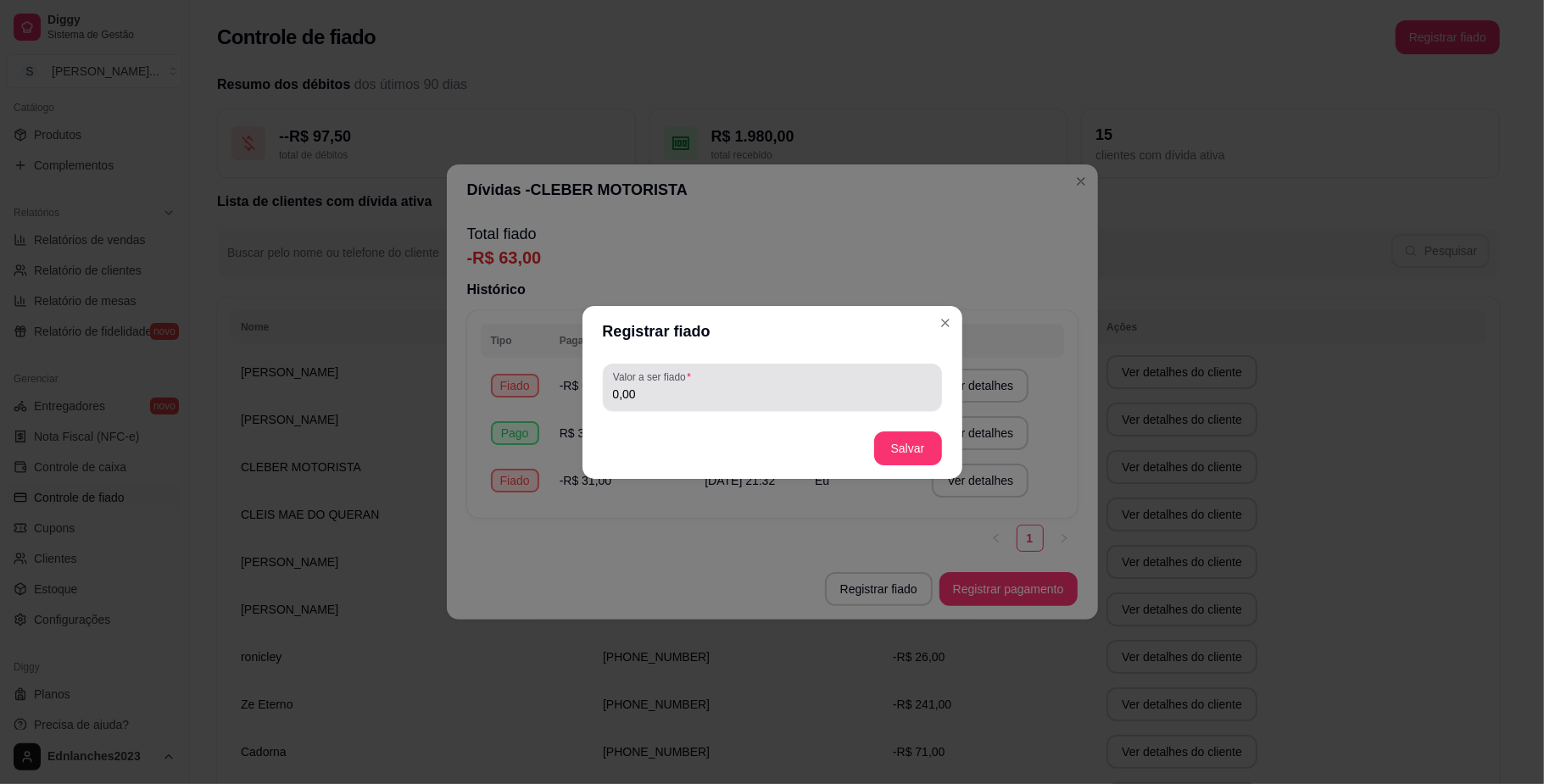
click at [781, 390] on input "0,00" at bounding box center [772, 394] width 318 height 17
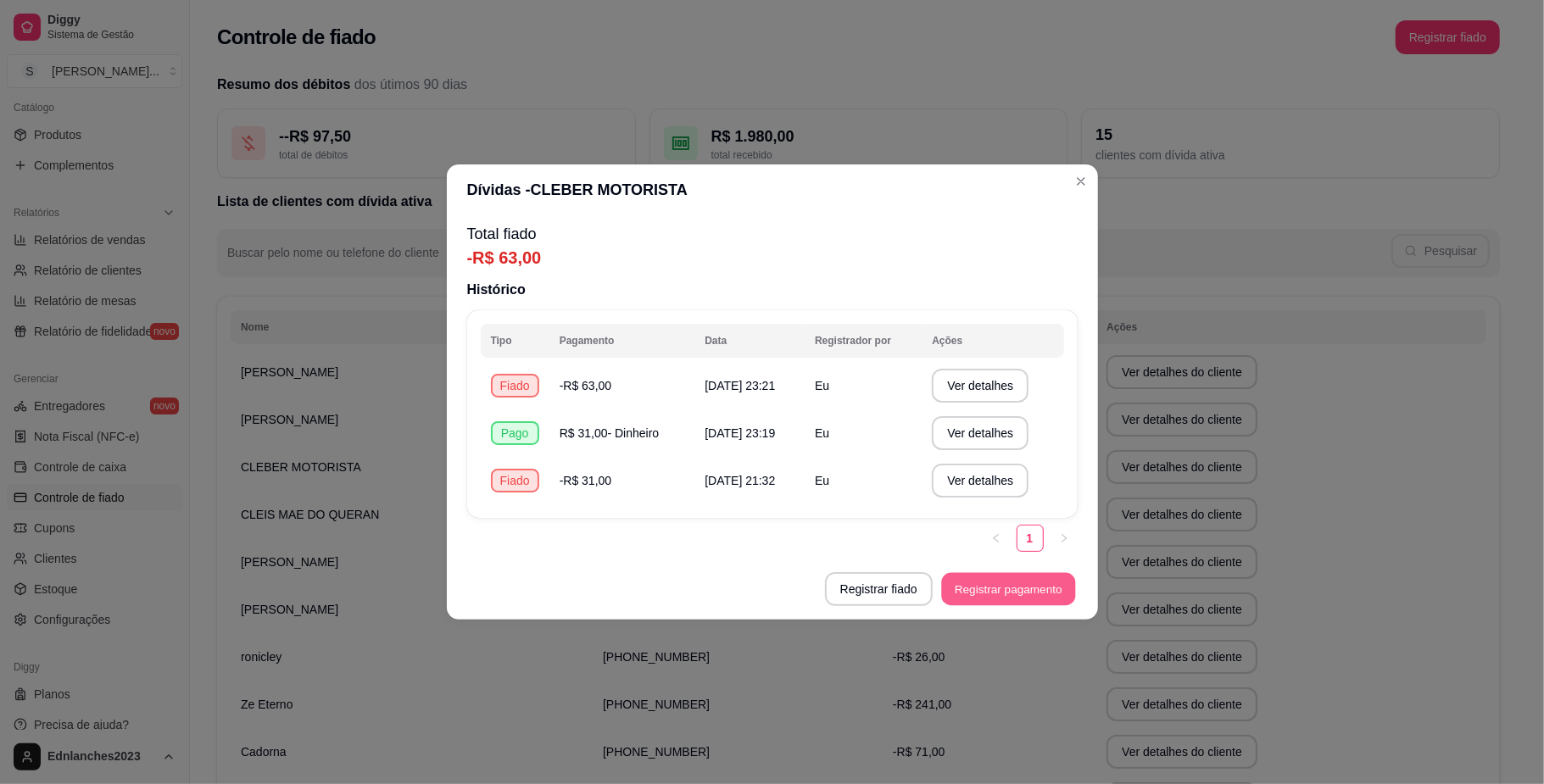
click at [973, 588] on button "Registrar pagamento" at bounding box center [1008, 589] width 134 height 33
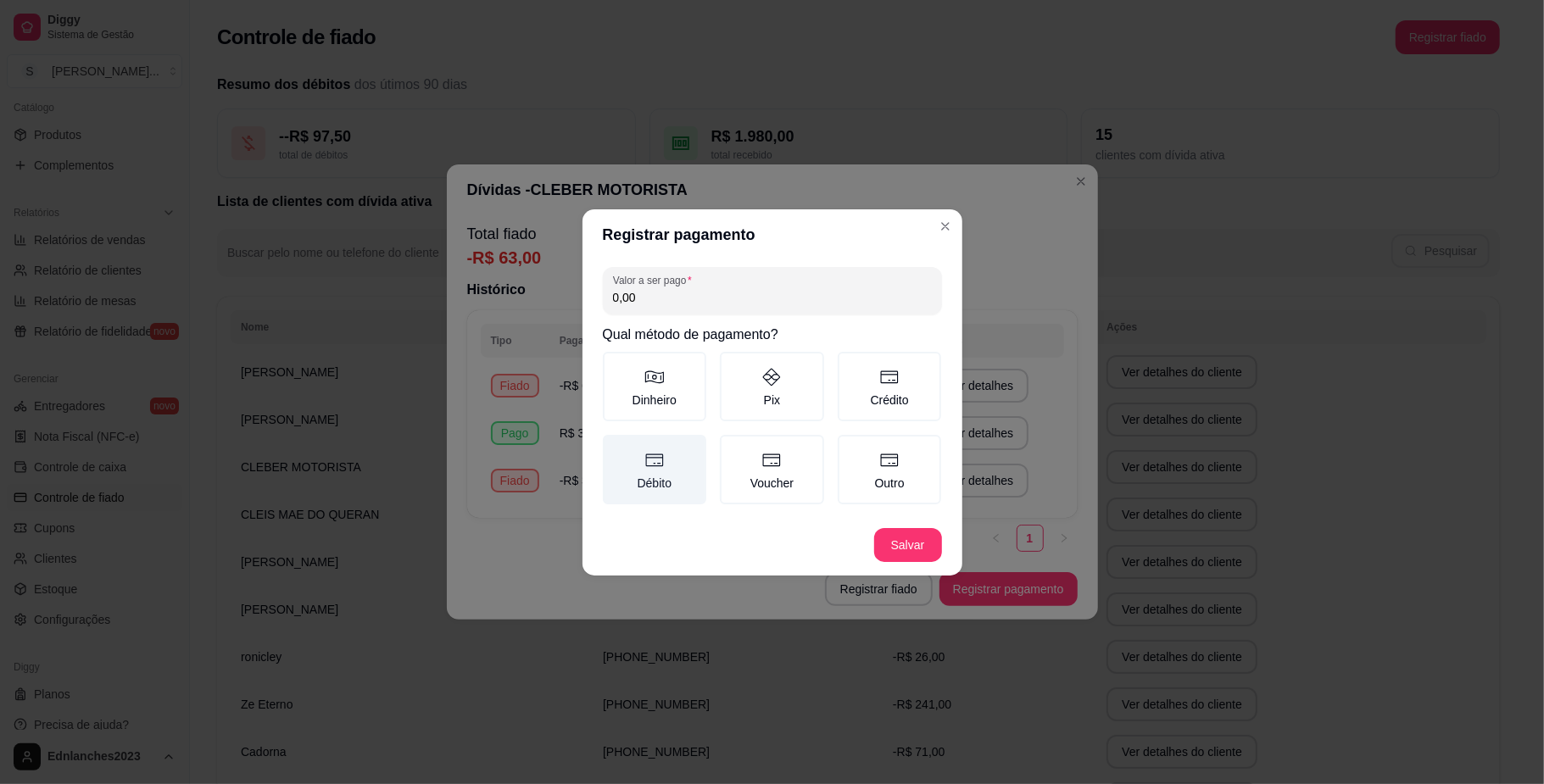
click at [660, 461] on icon at bounding box center [655, 461] width 21 height 21
click at [616, 448] on button "Débito" at bounding box center [609, 440] width 13 height 13
click at [660, 303] on input "0,00" at bounding box center [772, 298] width 318 height 17
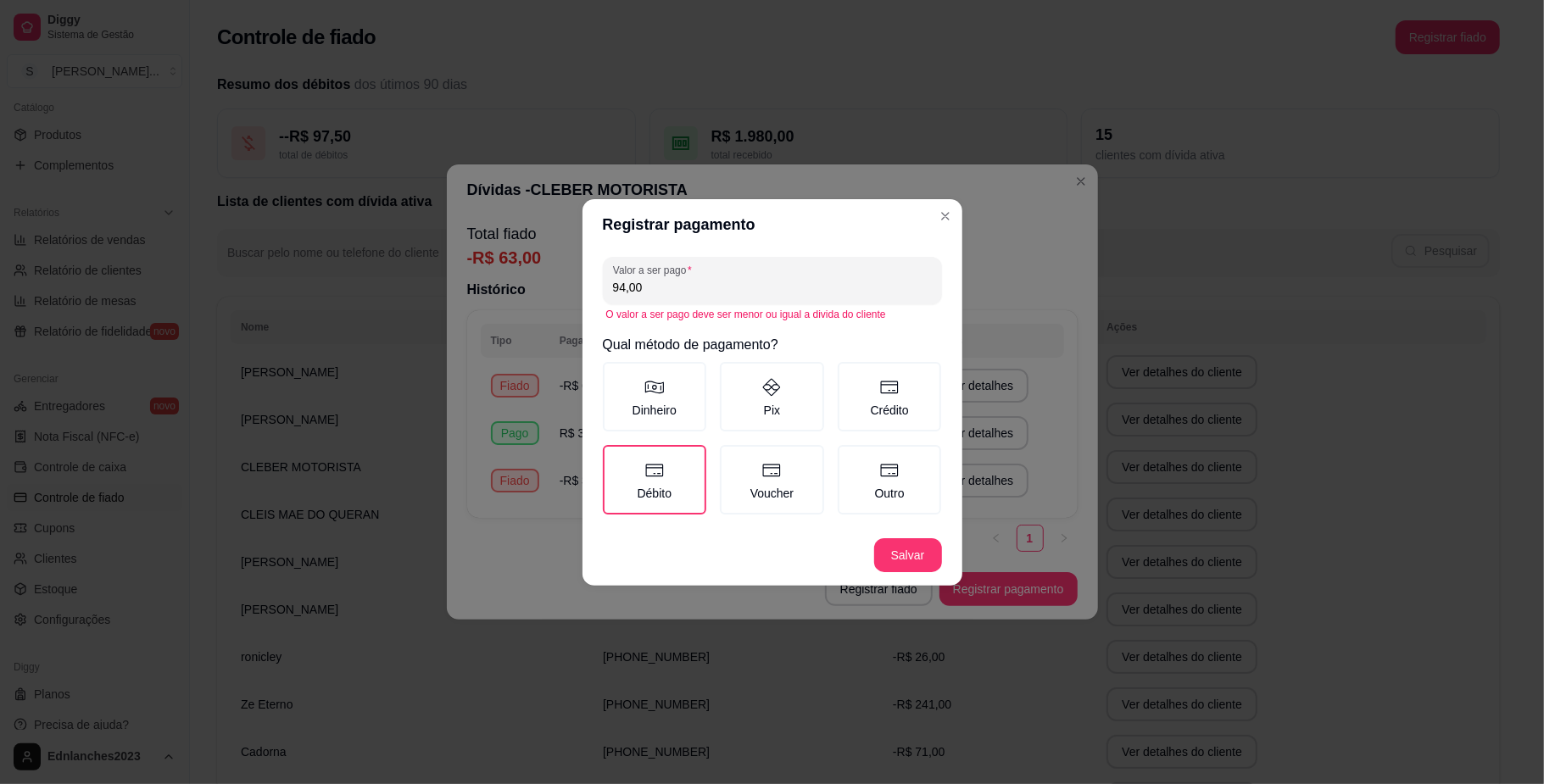
type input "94,00"
click at [913, 568] on button "Salvar" at bounding box center [908, 554] width 66 height 33
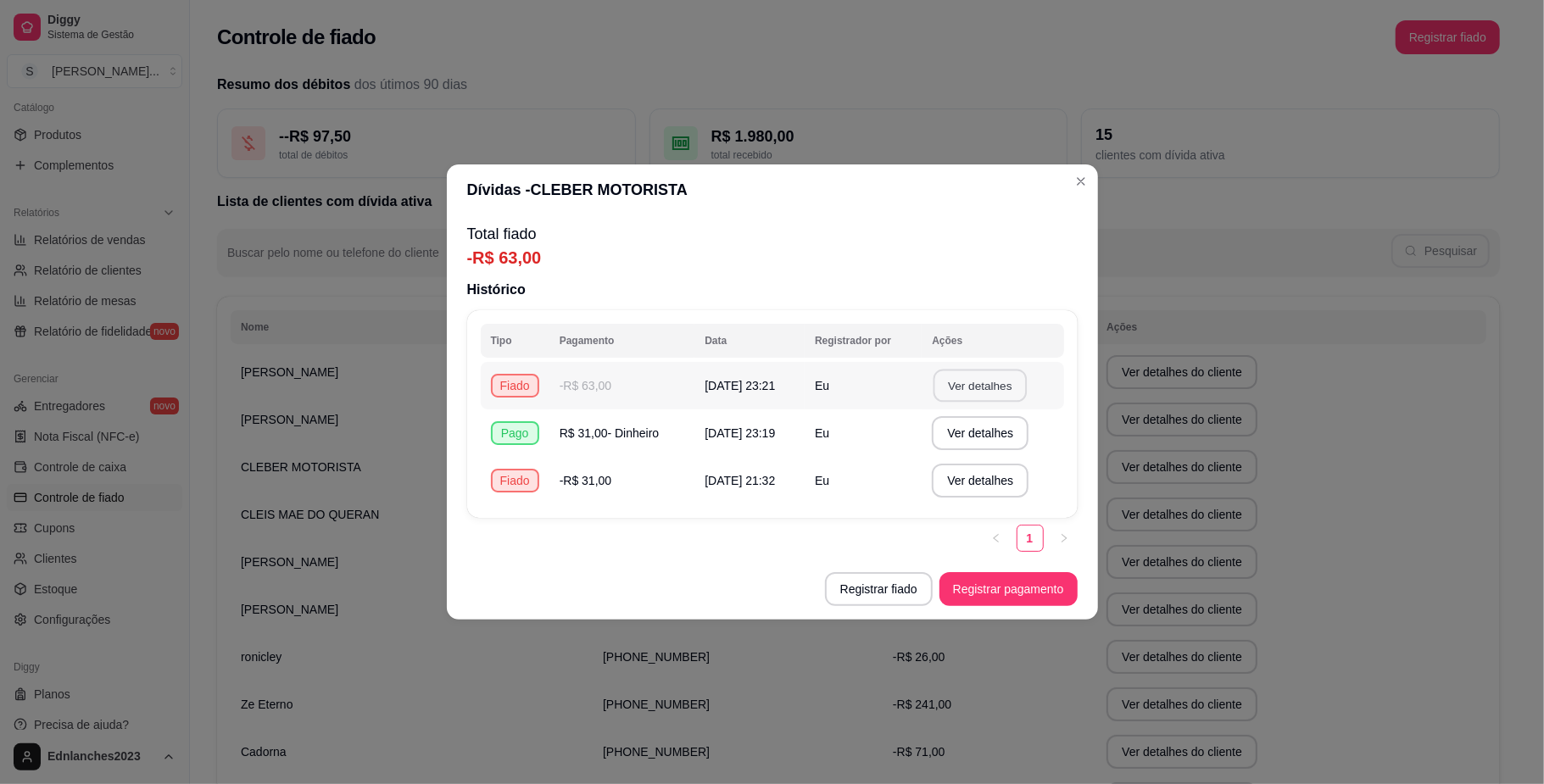
click at [967, 384] on button "Ver detalhes" at bounding box center [980, 385] width 94 height 33
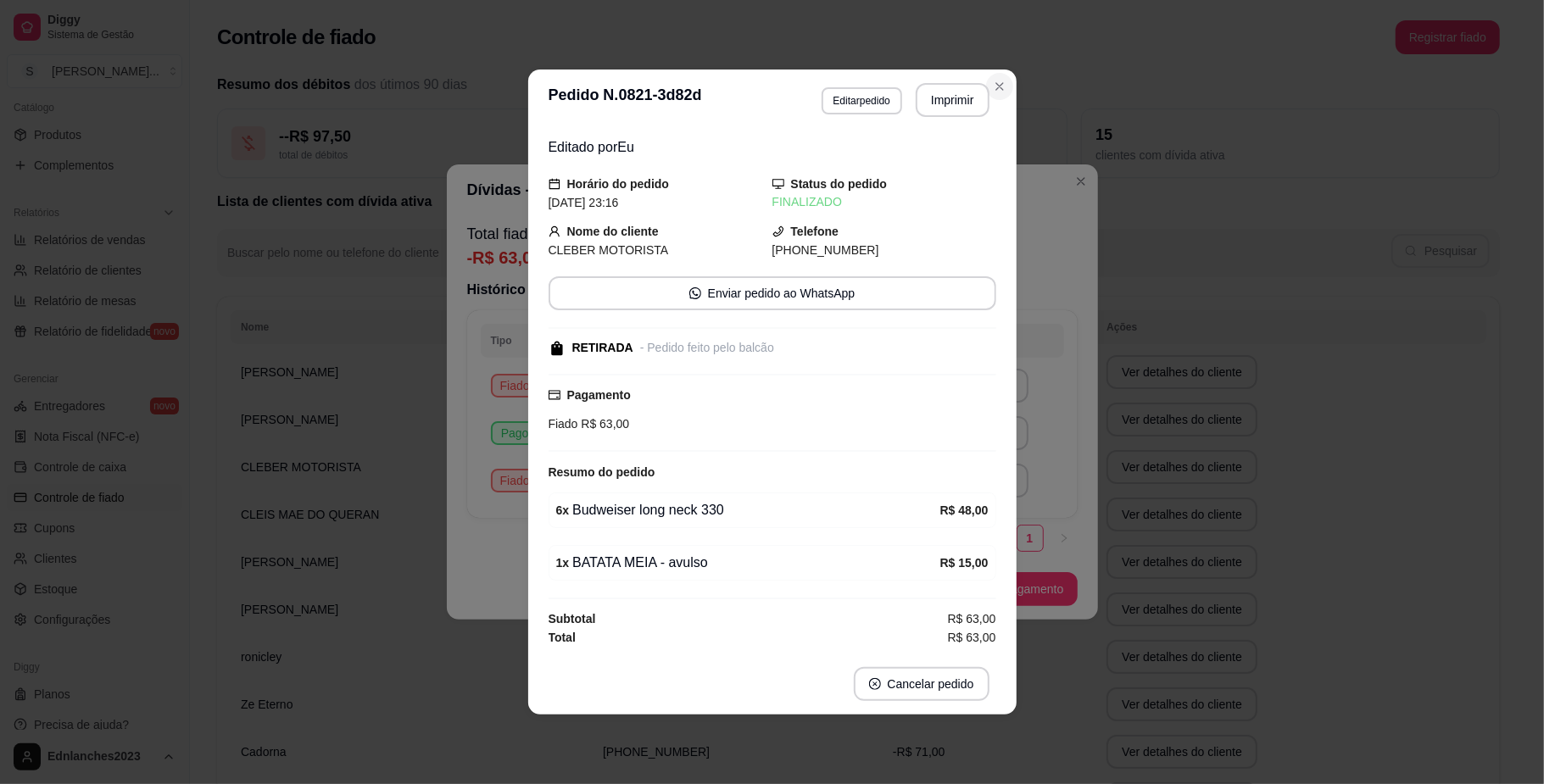
click at [995, 75] on button "Close" at bounding box center [1000, 86] width 27 height 27
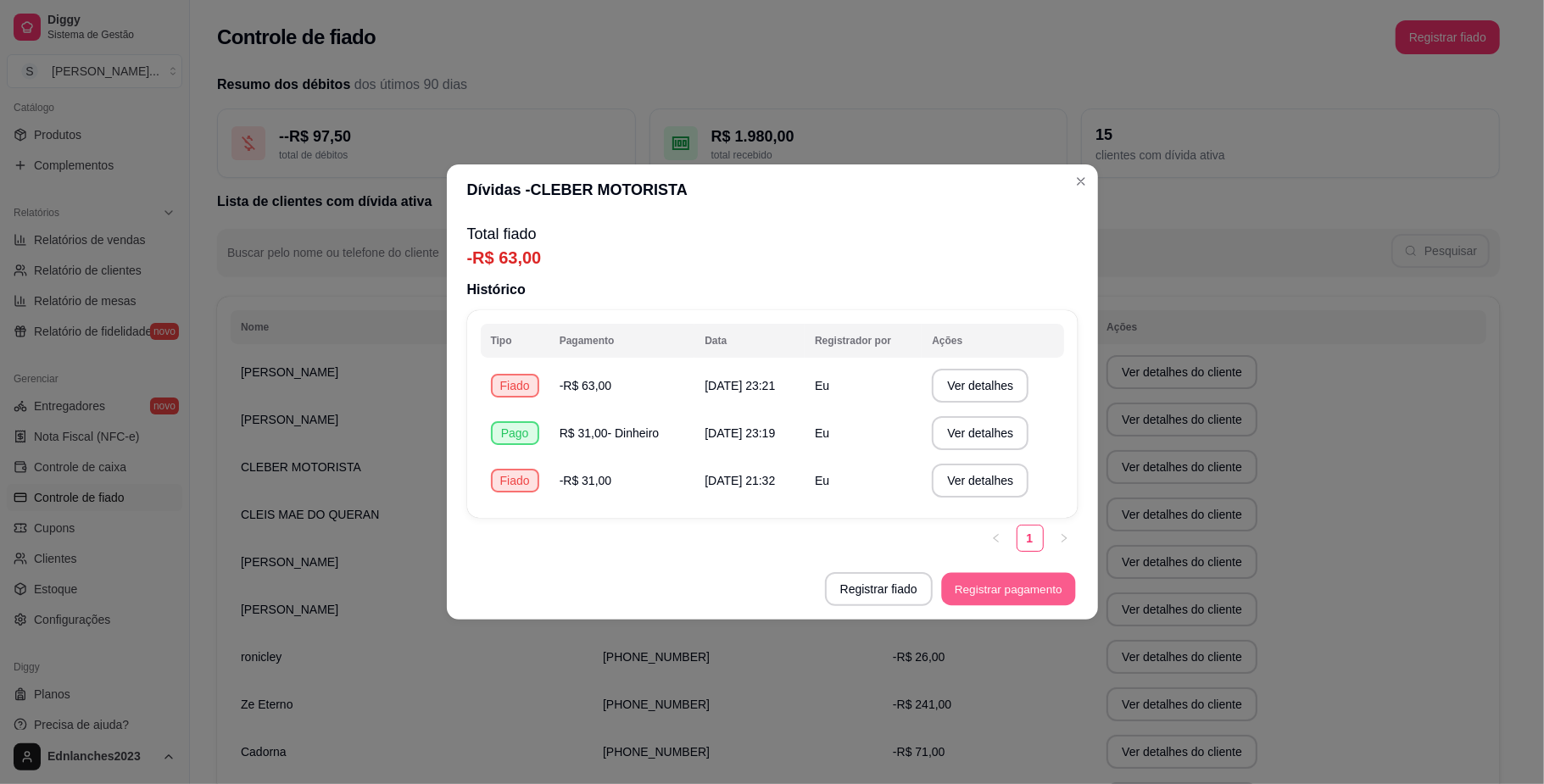
click at [1002, 597] on button "Registrar pagamento" at bounding box center [1008, 589] width 134 height 33
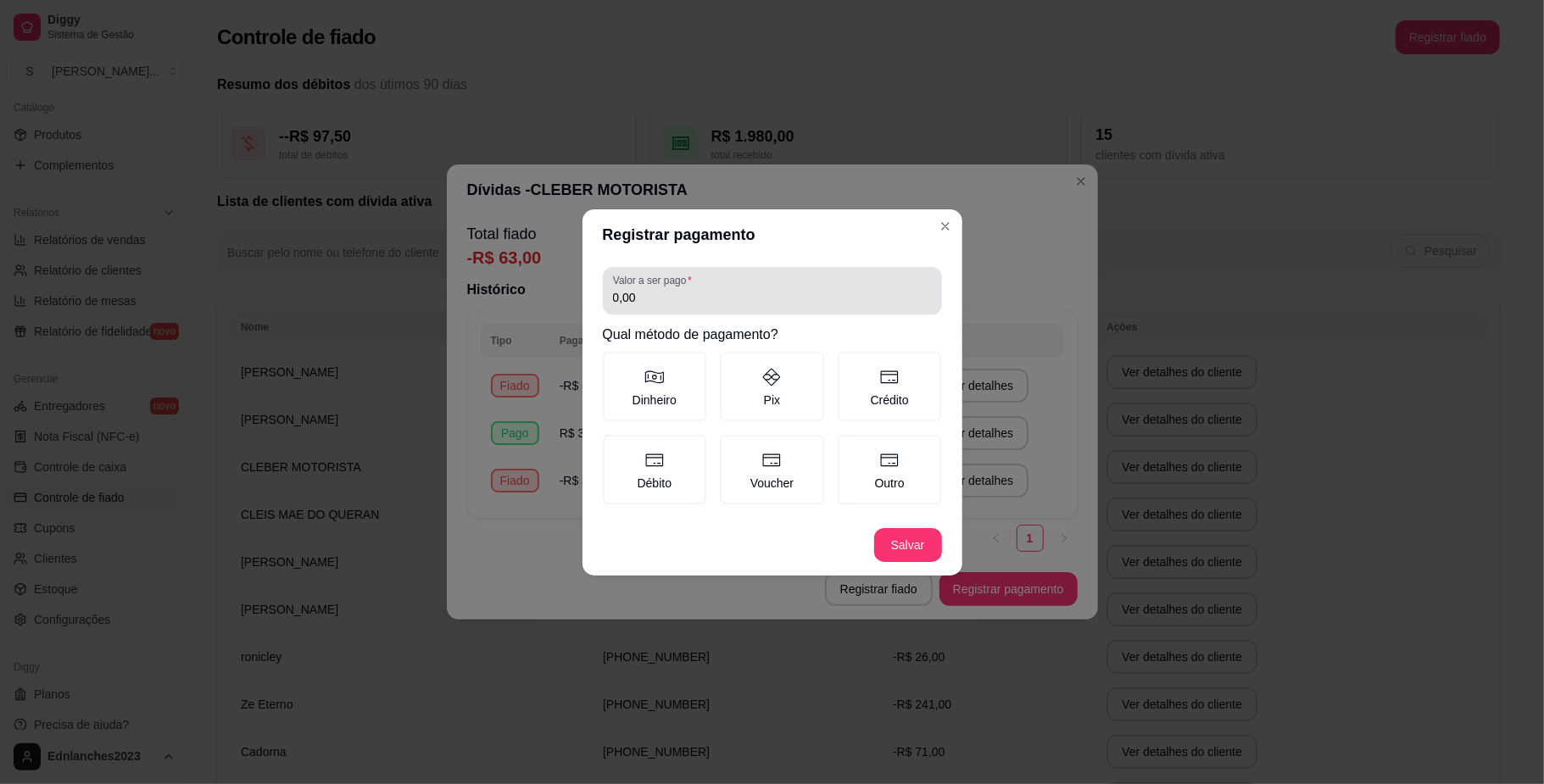
click at [758, 281] on div "0,00" at bounding box center [772, 291] width 318 height 34
type input "63,00"
click at [896, 537] on button "Salvar" at bounding box center [908, 545] width 68 height 34
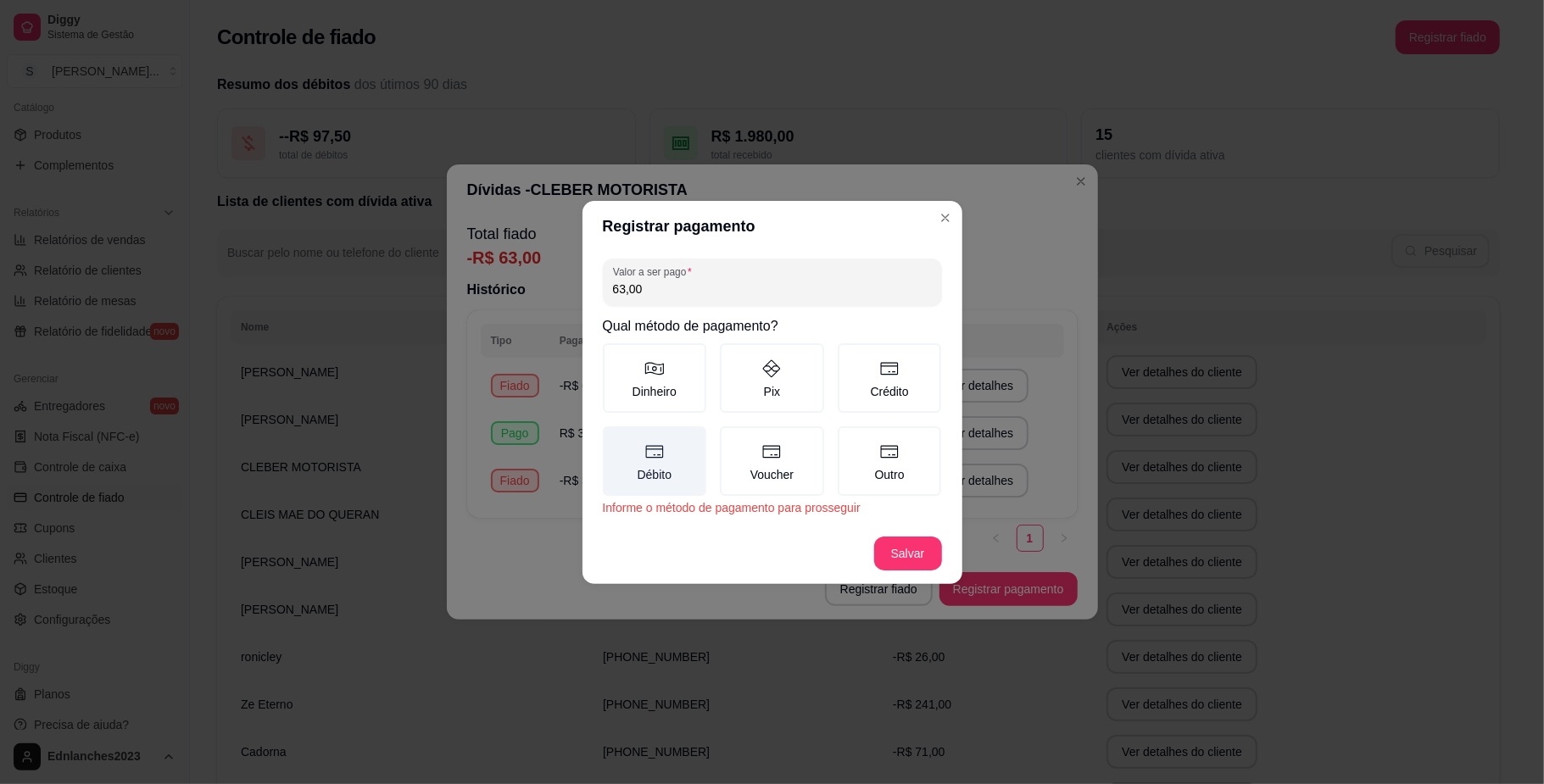
click at [639, 458] on label "Débito" at bounding box center [655, 461] width 104 height 70
click at [616, 439] on button "Débito" at bounding box center [609, 432] width 13 height 13
